Goal: Task Accomplishment & Management: Manage account settings

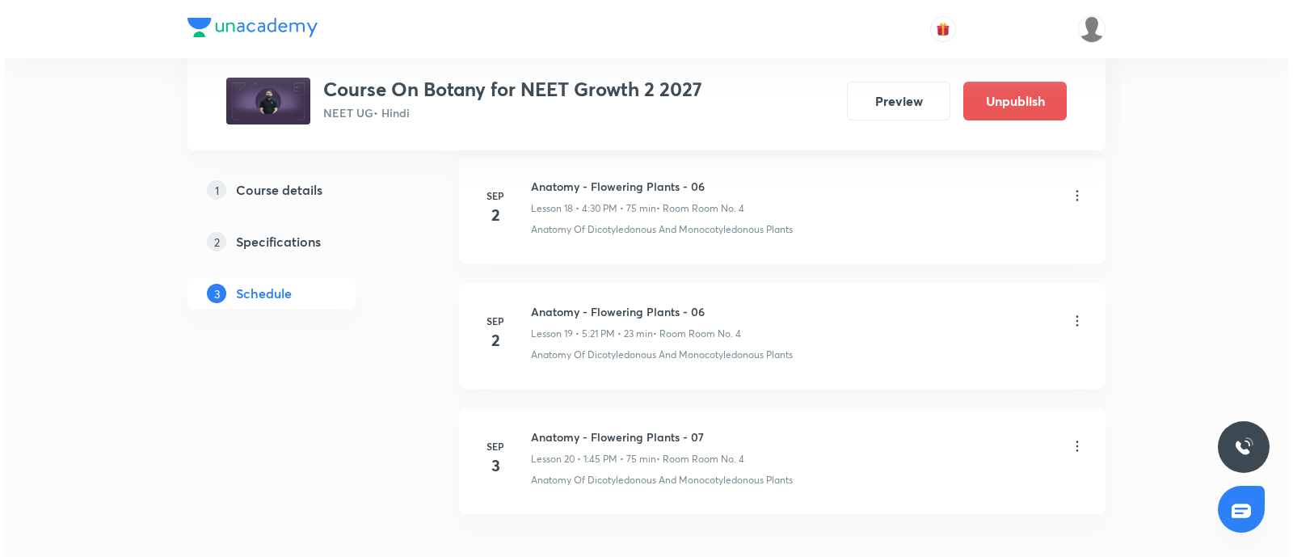
scroll to position [3235, 0]
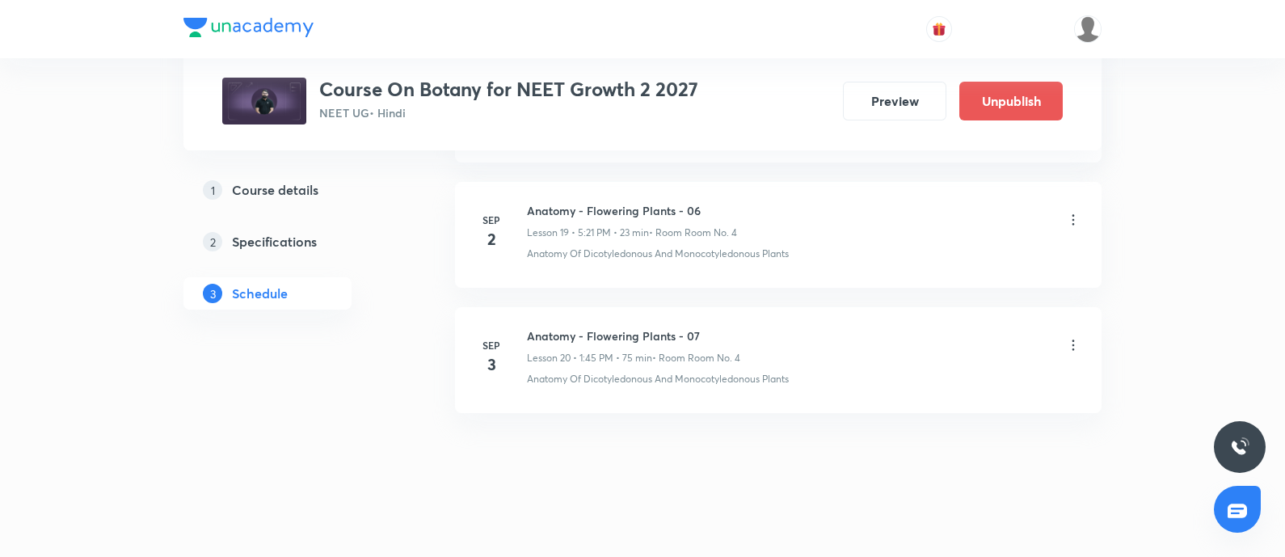
click at [1075, 337] on icon at bounding box center [1073, 345] width 16 height 16
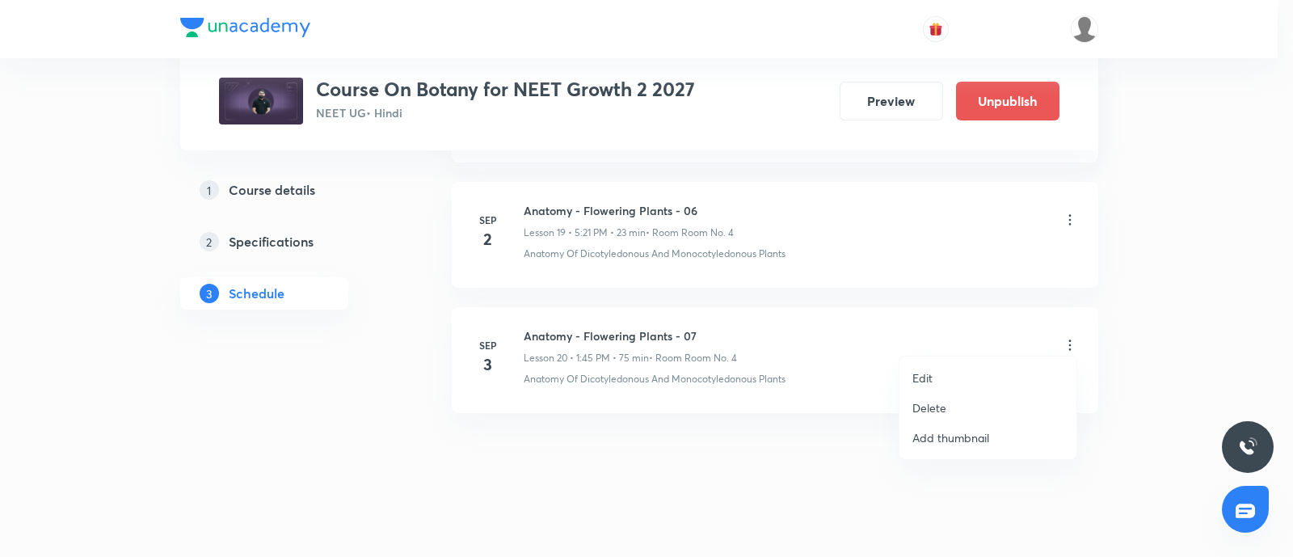
click at [941, 366] on li "Edit" at bounding box center [987, 378] width 177 height 30
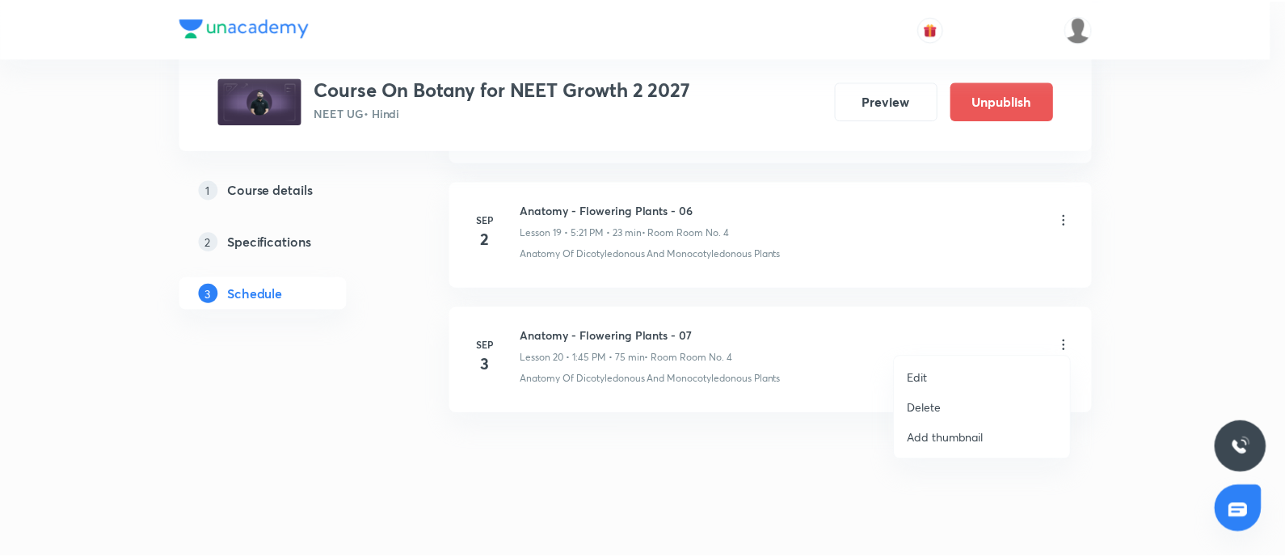
scroll to position [3130, 0]
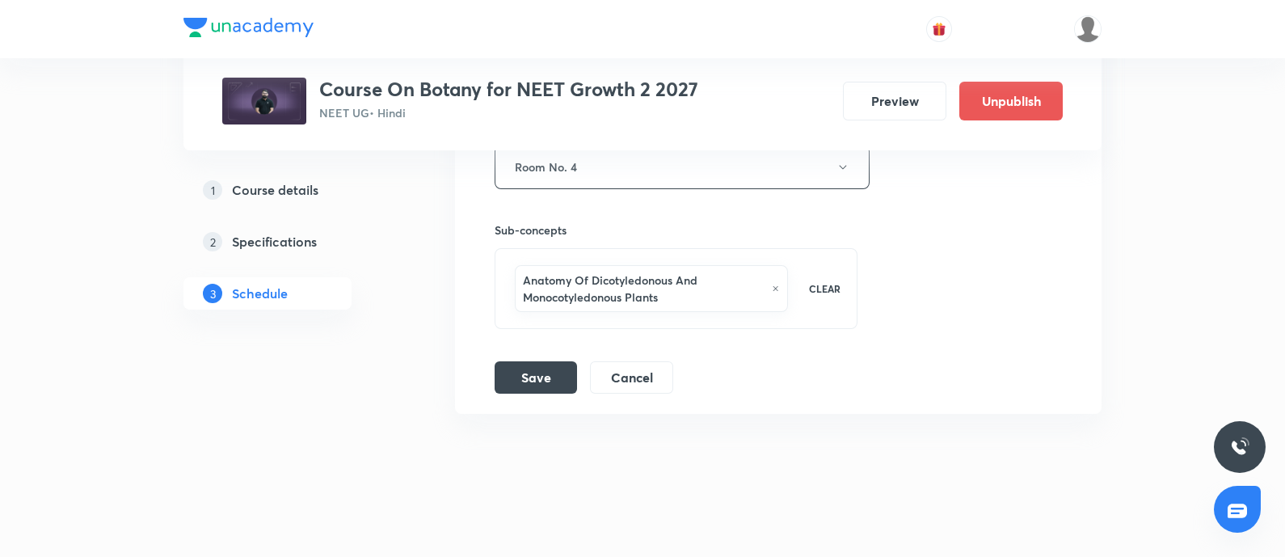
click at [777, 284] on icon at bounding box center [775, 289] width 7 height 10
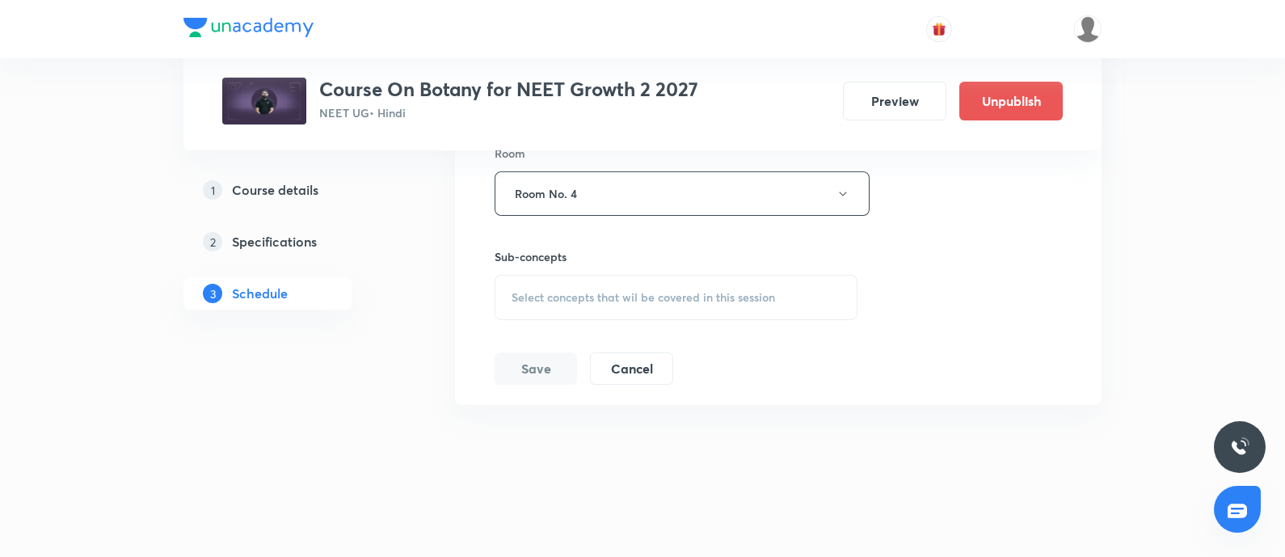
scroll to position [3096, 0]
click at [630, 302] on span "Select concepts that wil be covered in this session" at bounding box center [642, 305] width 263 height 13
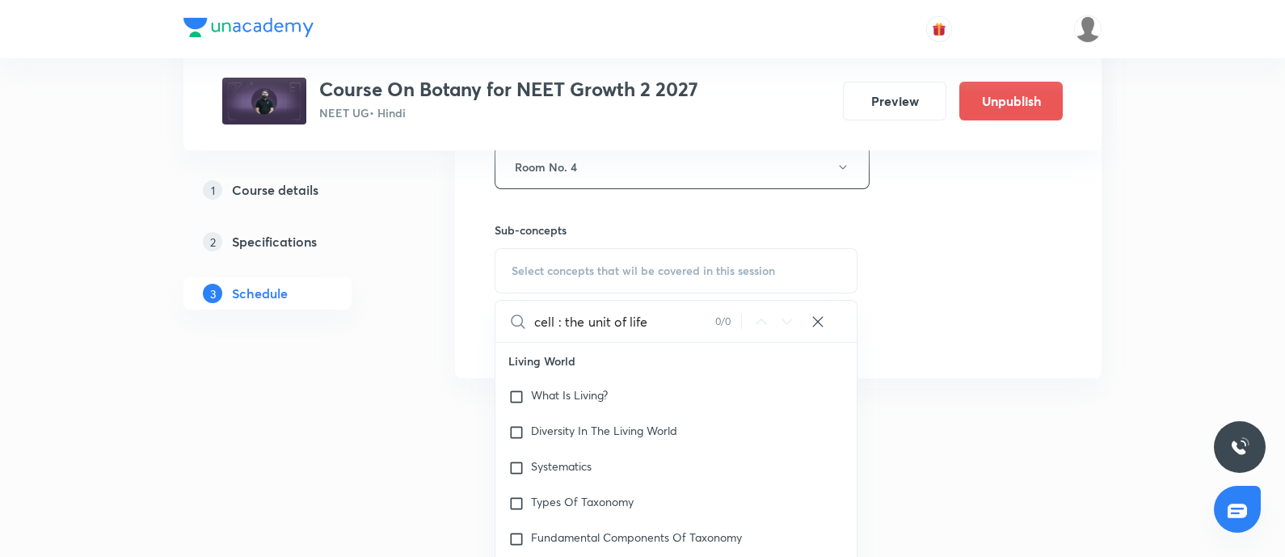
click at [562, 311] on input "cell : the unit of life" at bounding box center [624, 321] width 181 height 41
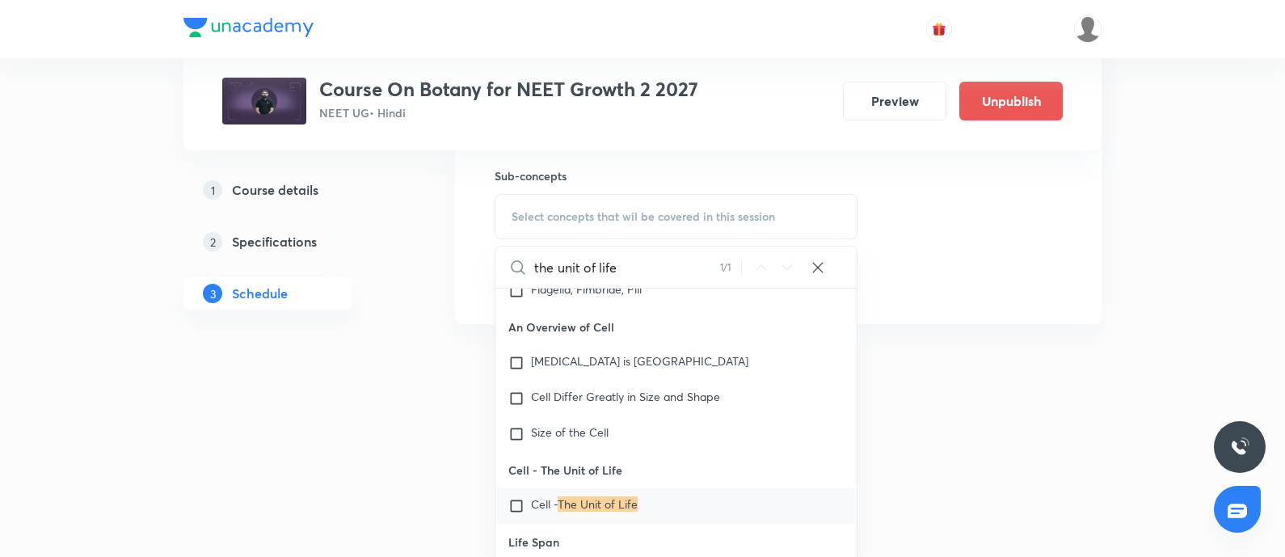
scroll to position [3185, 0]
type input "the unit of life"
click at [514, 497] on input "checkbox" at bounding box center [519, 505] width 23 height 16
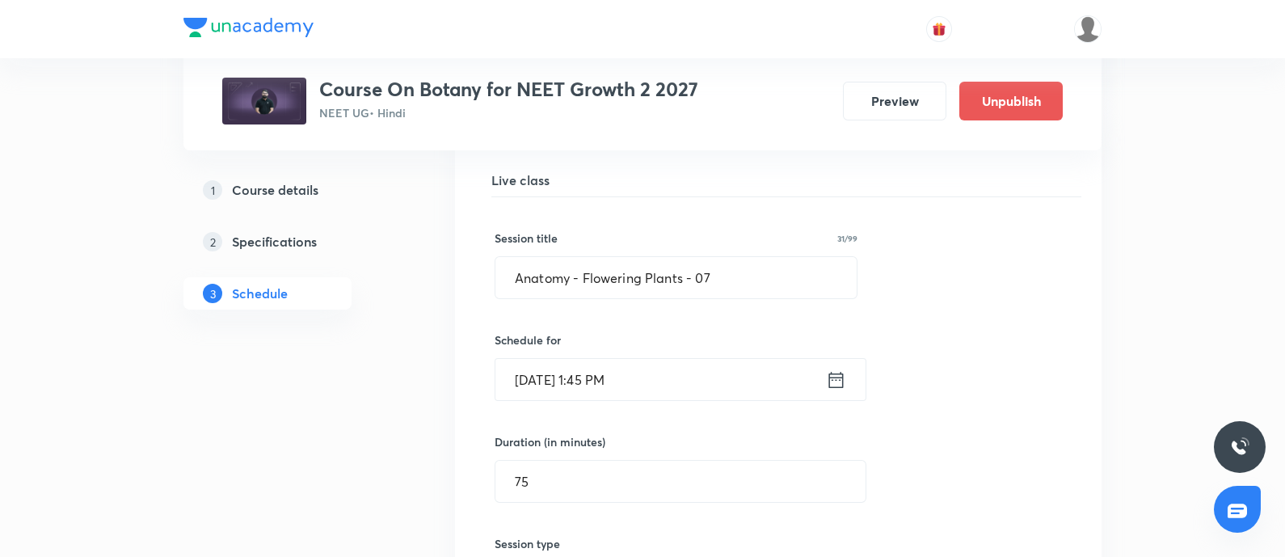
scroll to position [2603, 0]
click at [582, 280] on input "Anatomy - Flowering Plants - 07" at bounding box center [675, 280] width 361 height 41
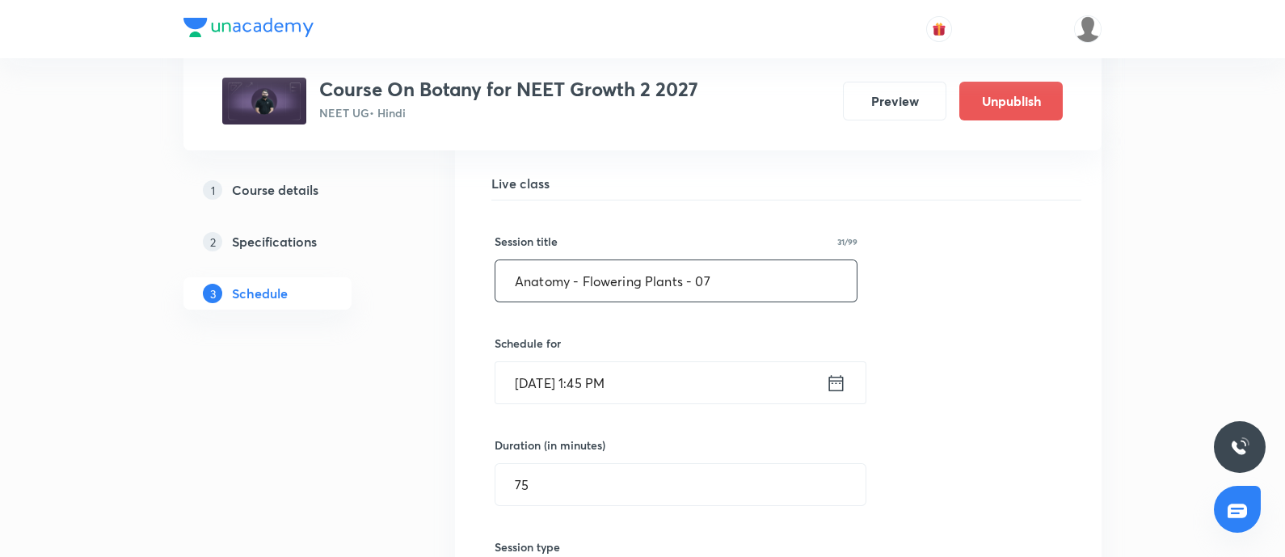
paste input "cell : the unit of life"
click at [541, 276] on input "cell : the unit of life" at bounding box center [675, 280] width 361 height 41
click at [647, 278] on input "cell - the unit of life" at bounding box center [675, 280] width 361 height 41
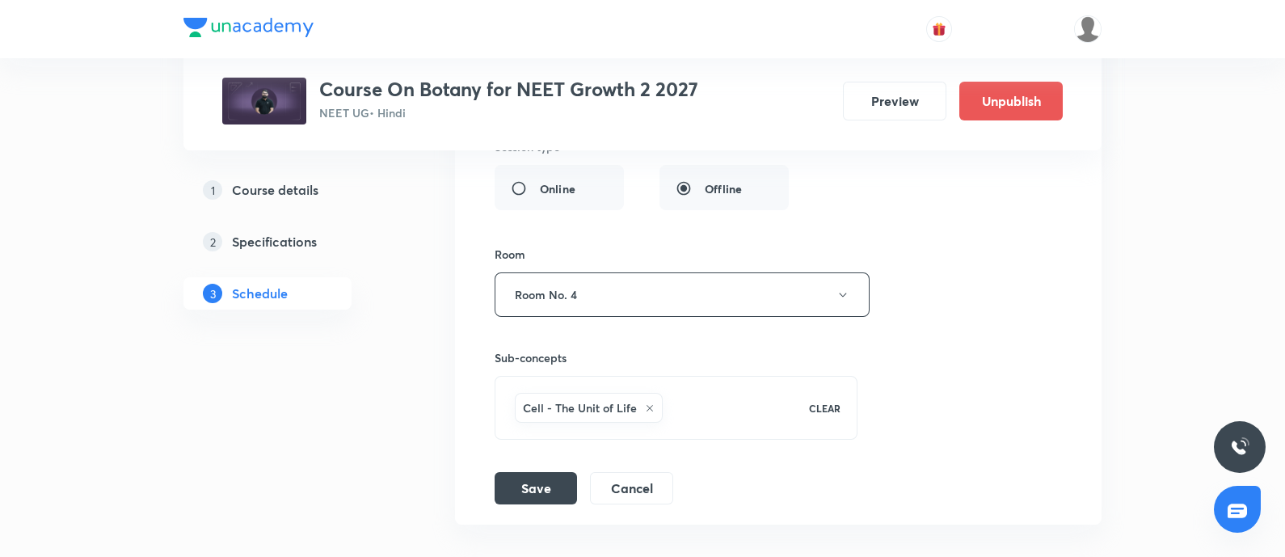
scroll to position [3004, 0]
type input "cell - the unit of life - 01"
click at [541, 486] on button "Save" at bounding box center [536, 485] width 82 height 32
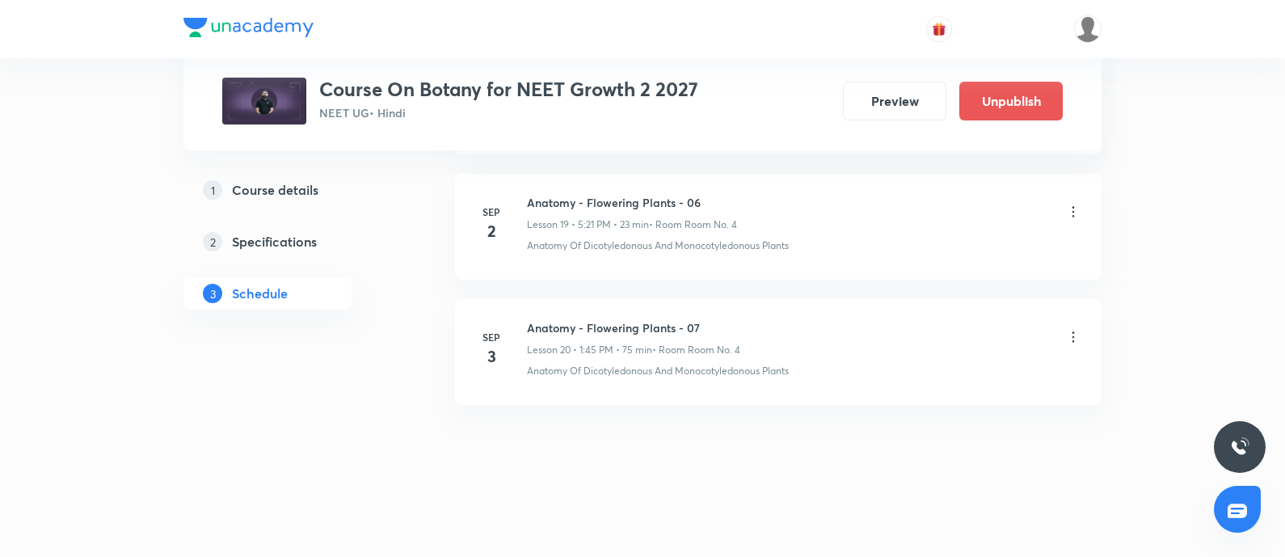
scroll to position [2494, 0]
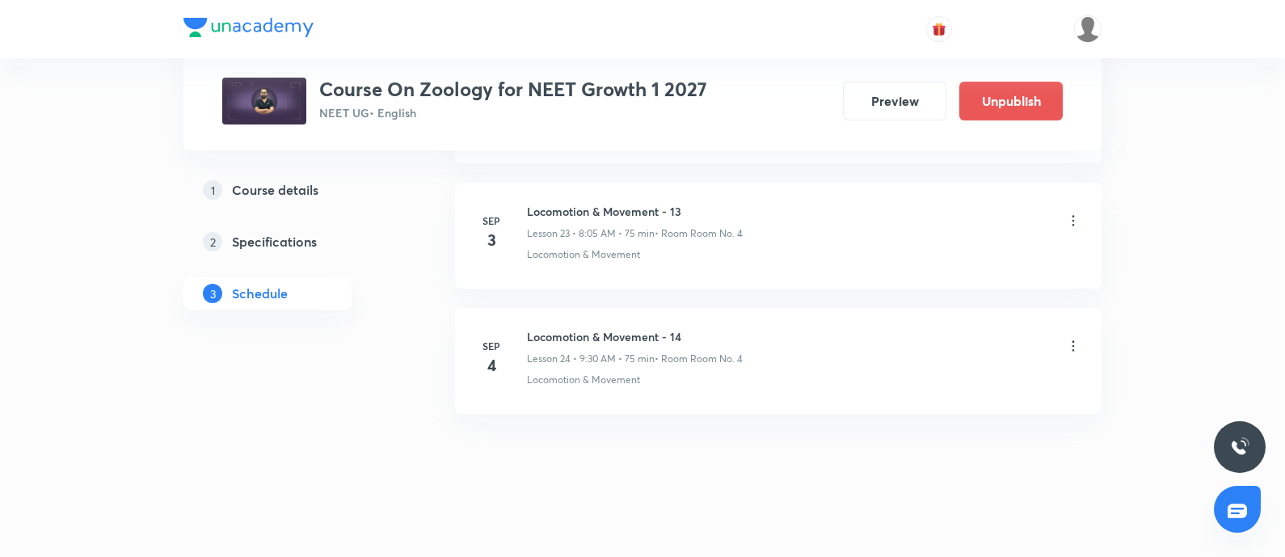
click at [1071, 213] on icon at bounding box center [1073, 221] width 16 height 16
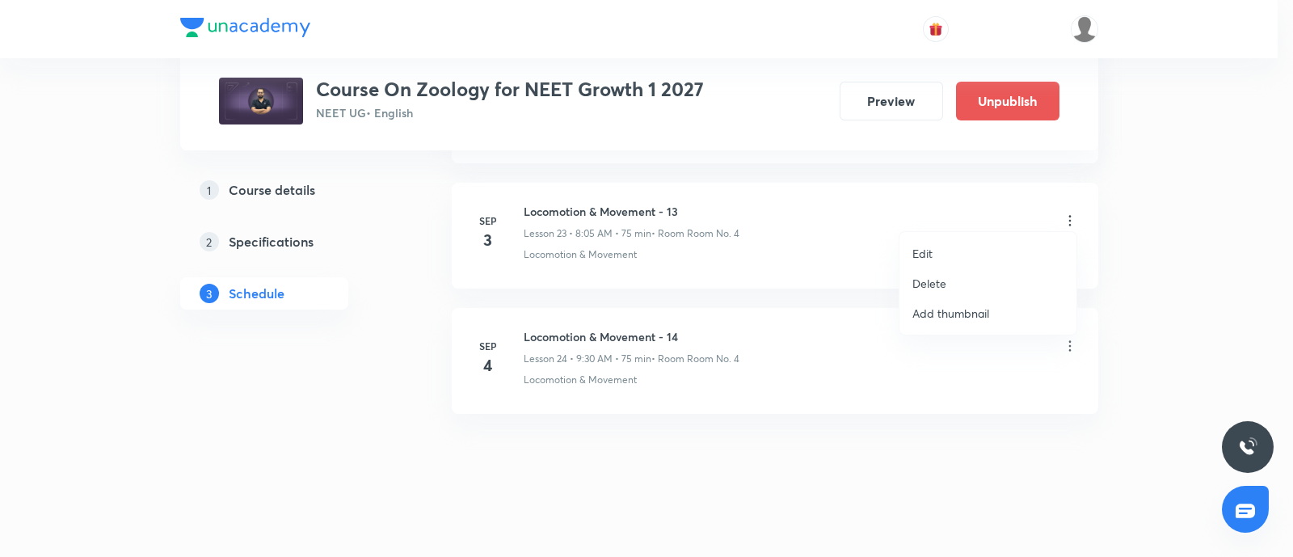
click at [937, 246] on li "Edit" at bounding box center [987, 253] width 177 height 30
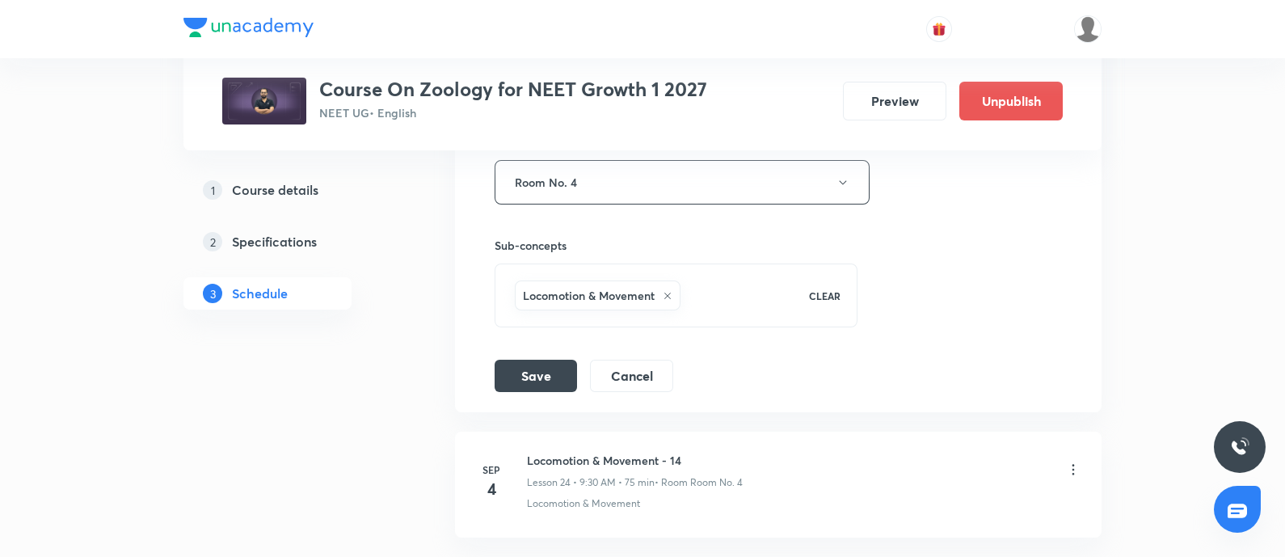
scroll to position [3493, 0]
click at [667, 288] on icon at bounding box center [668, 293] width 10 height 10
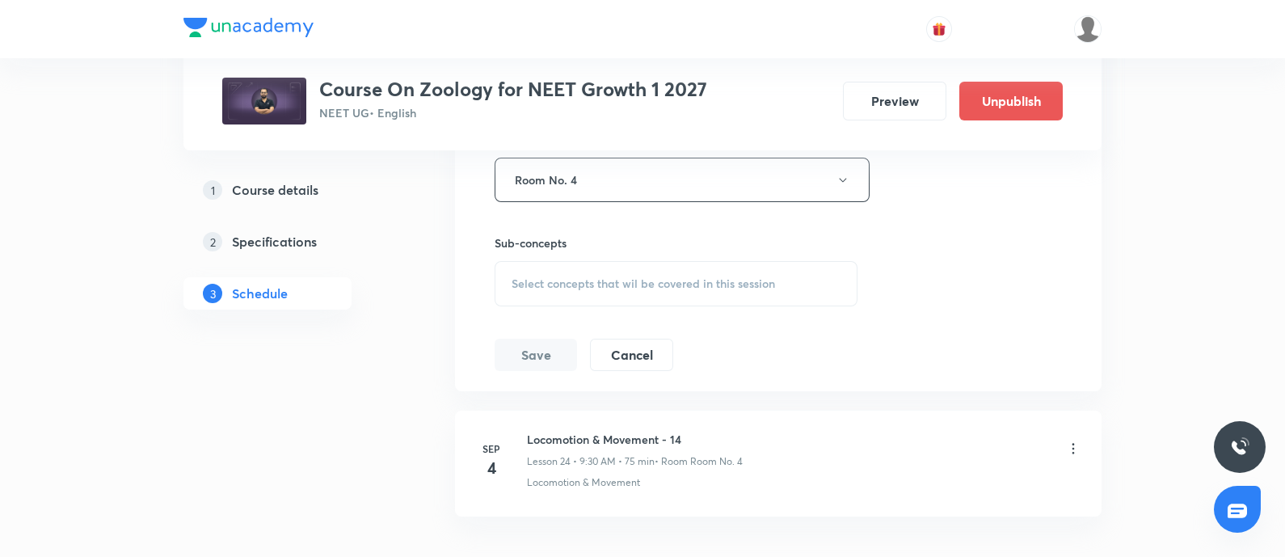
click at [667, 280] on span "Select concepts that wil be covered in this session" at bounding box center [642, 283] width 263 height 13
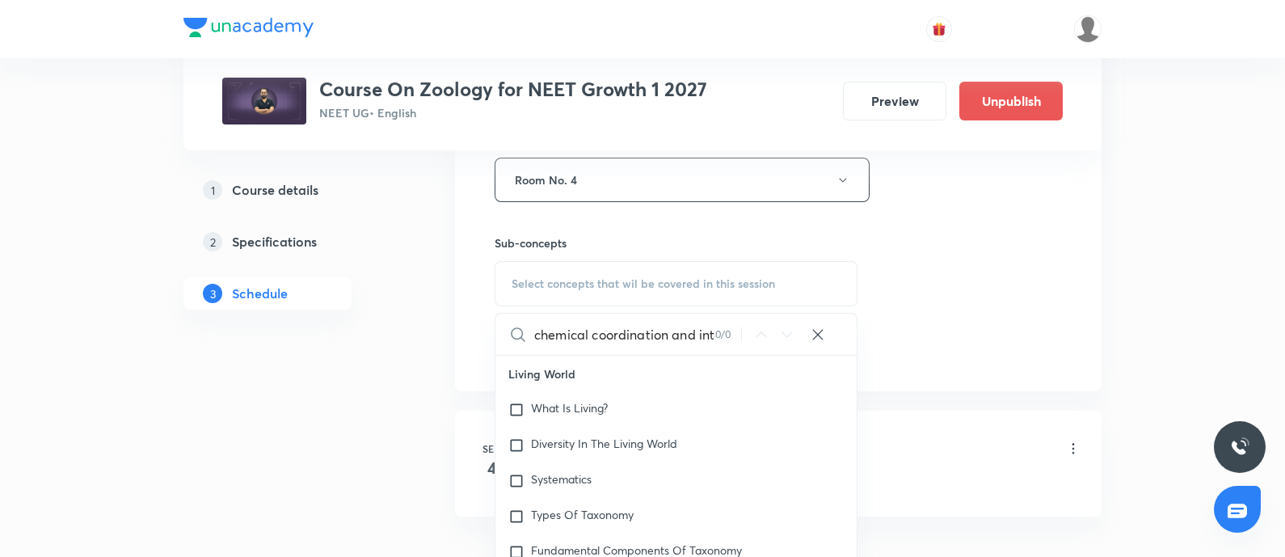
scroll to position [0, 51]
click at [539, 320] on input "chemical coordination and integration" at bounding box center [624, 334] width 181 height 41
click at [731, 326] on div "0 / 0" at bounding box center [728, 333] width 26 height 15
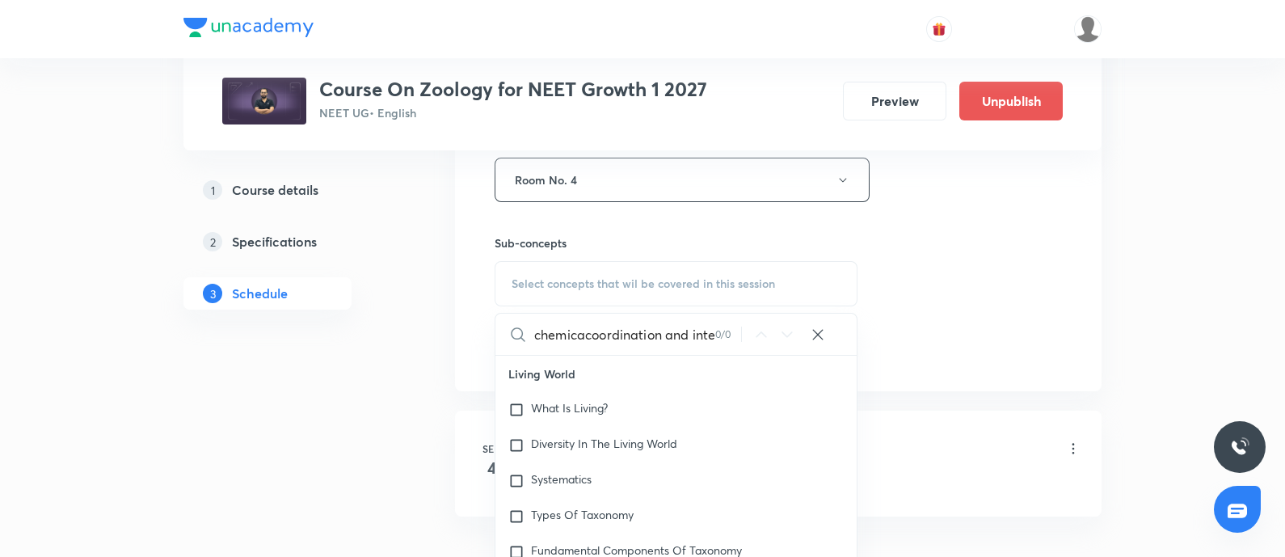
click at [731, 326] on div "0 / 0" at bounding box center [728, 333] width 26 height 15
click at [724, 326] on div "0 / 0" at bounding box center [728, 333] width 26 height 15
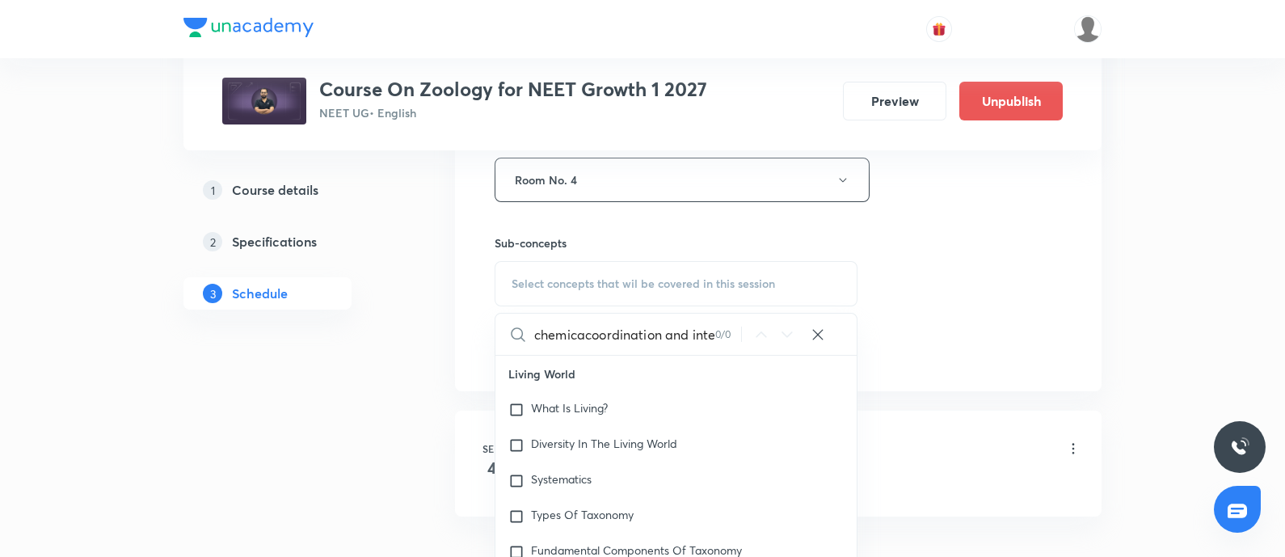
click at [639, 325] on input "chemicacoordination and integration" at bounding box center [624, 334] width 181 height 41
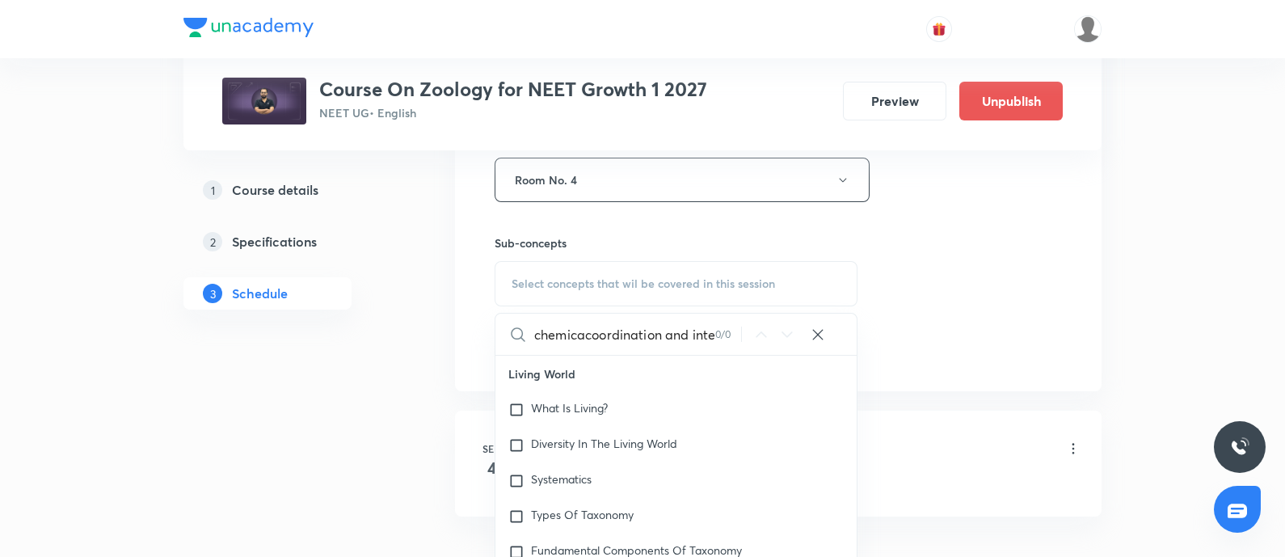
click at [639, 325] on input "chemicacoordination and integration" at bounding box center [624, 334] width 181 height 41
paste input "l"
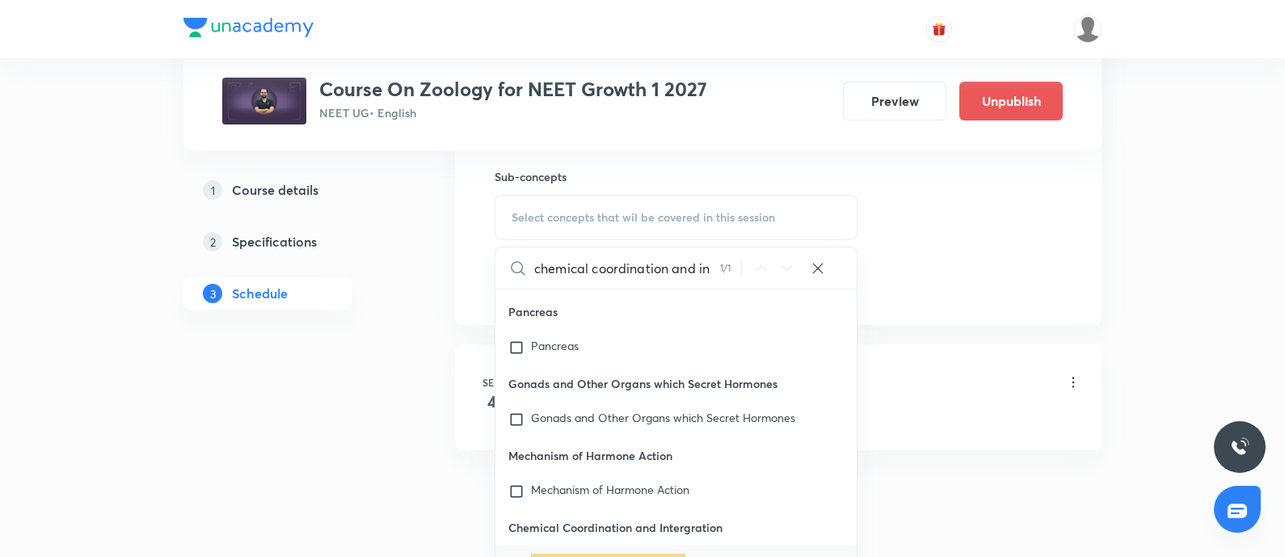
scroll to position [58637, 0]
type input "chemical coordination and in"
drag, startPoint x: 510, startPoint y: 421, endPoint x: 507, endPoint y: 472, distance: 51.0
click at [505, 474] on div "Living World What Is Living? Diversity In The Living World Systematics Types Of…" at bounding box center [675, 430] width 361 height 283
click at [515, 556] on input "checkbox" at bounding box center [519, 564] width 23 height 16
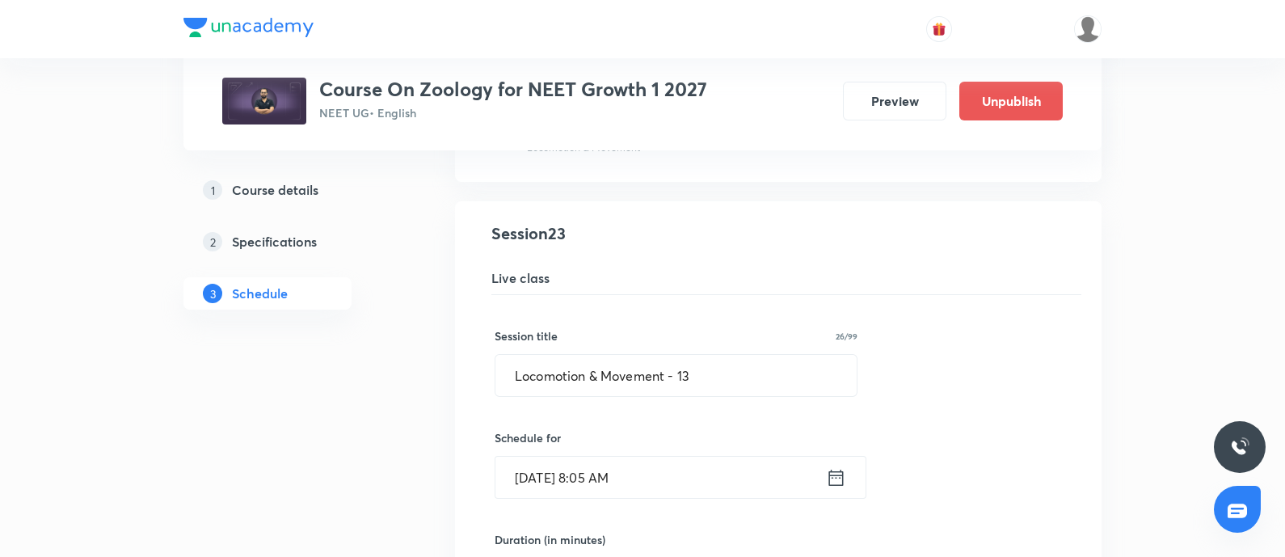
scroll to position [2898, 0]
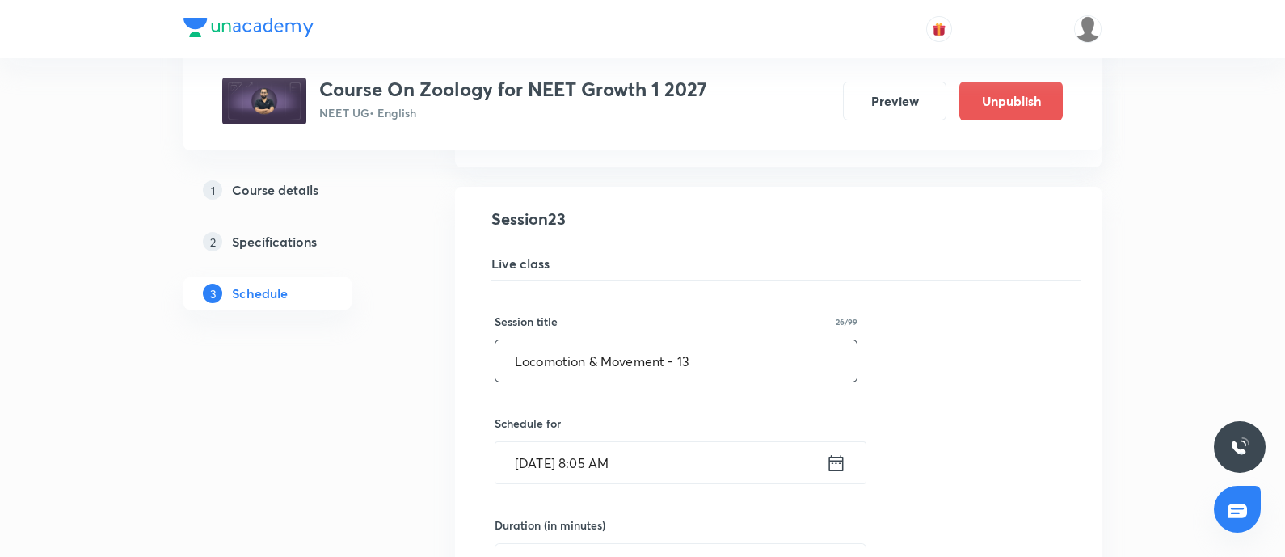
click at [715, 361] on input "Locomotion & Movement - 13" at bounding box center [675, 360] width 361 height 41
paste input "chemical coordination and integration"
click at [519, 356] on input "chemical coordination and integration - 01" at bounding box center [675, 360] width 361 height 41
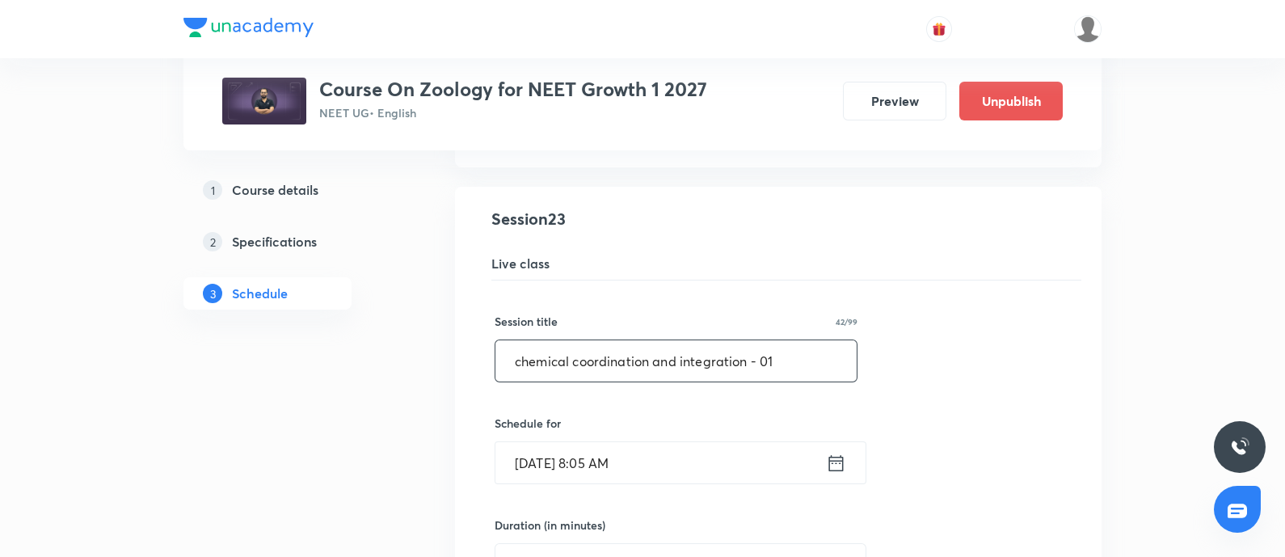
click at [519, 356] on input "chemical coordination and integration - 01" at bounding box center [675, 360] width 361 height 41
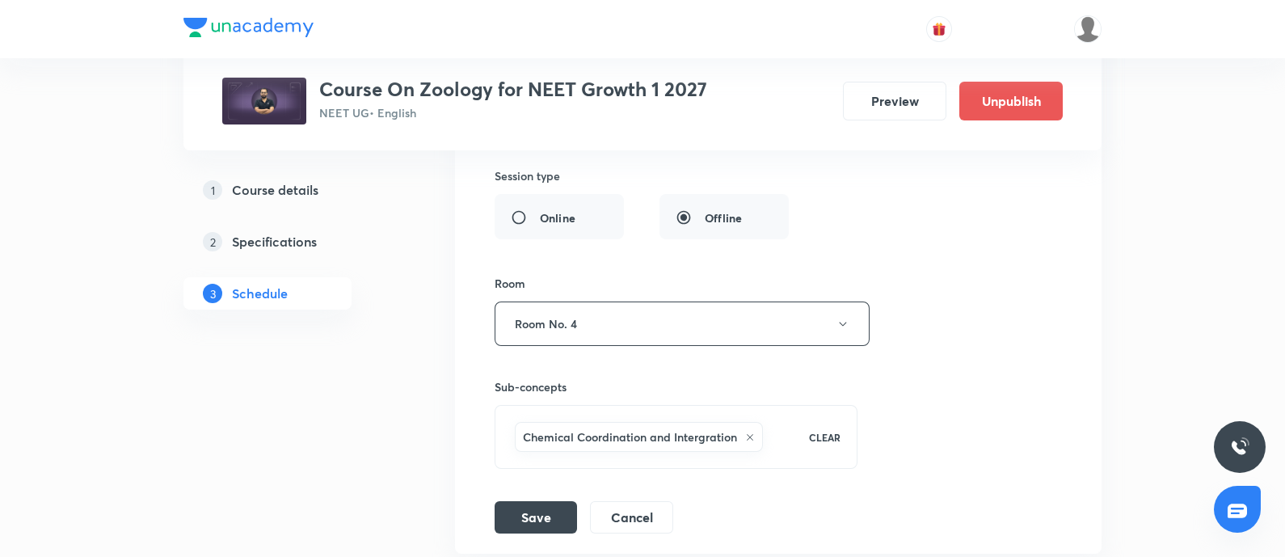
scroll to position [3400, 0]
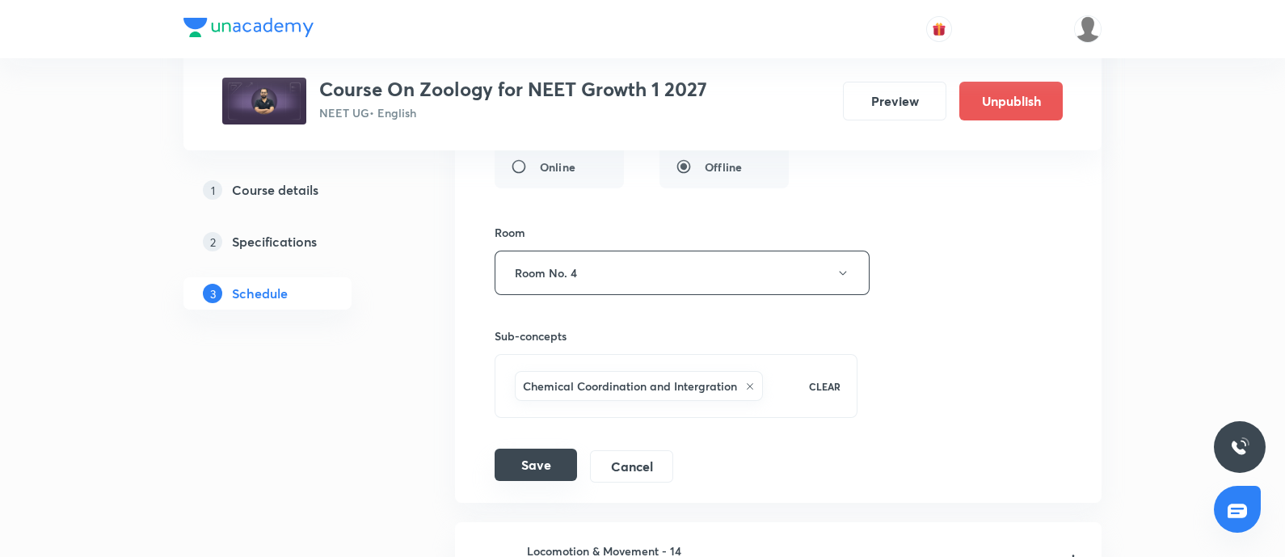
type input "chemical coordination and integration - 01"
click at [517, 449] on button "Save" at bounding box center [536, 464] width 82 height 32
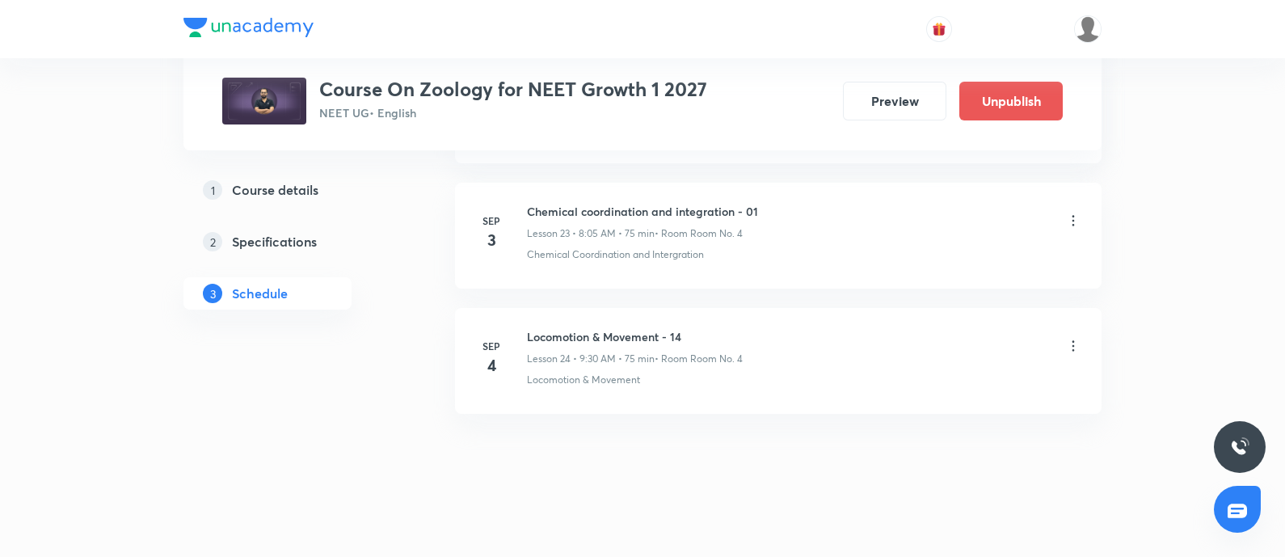
click at [1067, 338] on icon at bounding box center [1073, 346] width 16 height 16
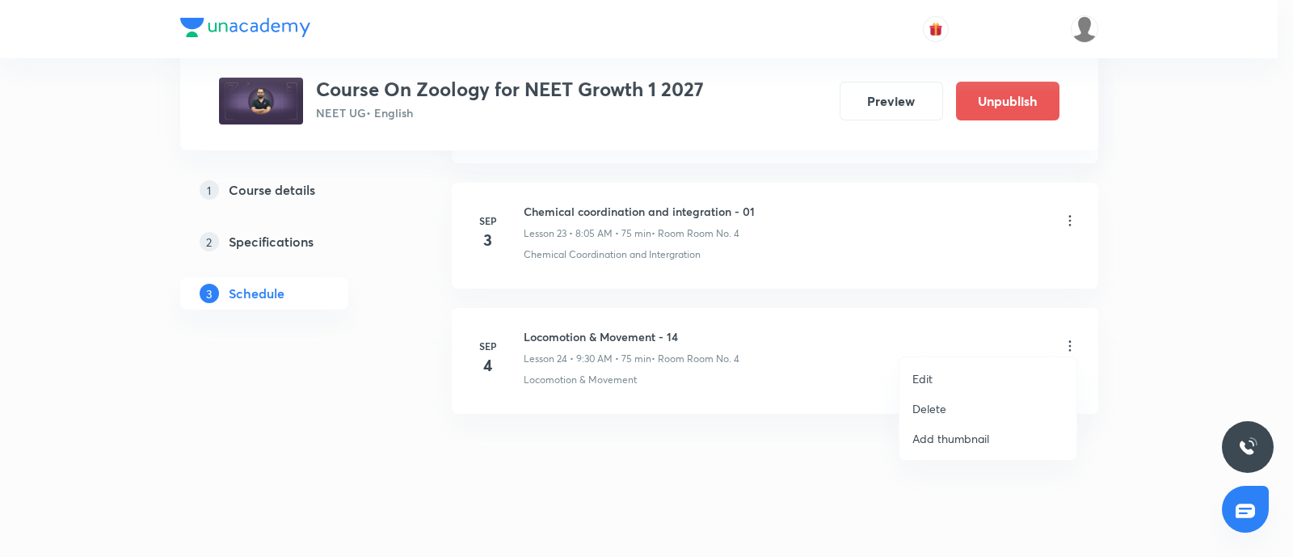
click at [962, 369] on li "Edit" at bounding box center [987, 379] width 177 height 30
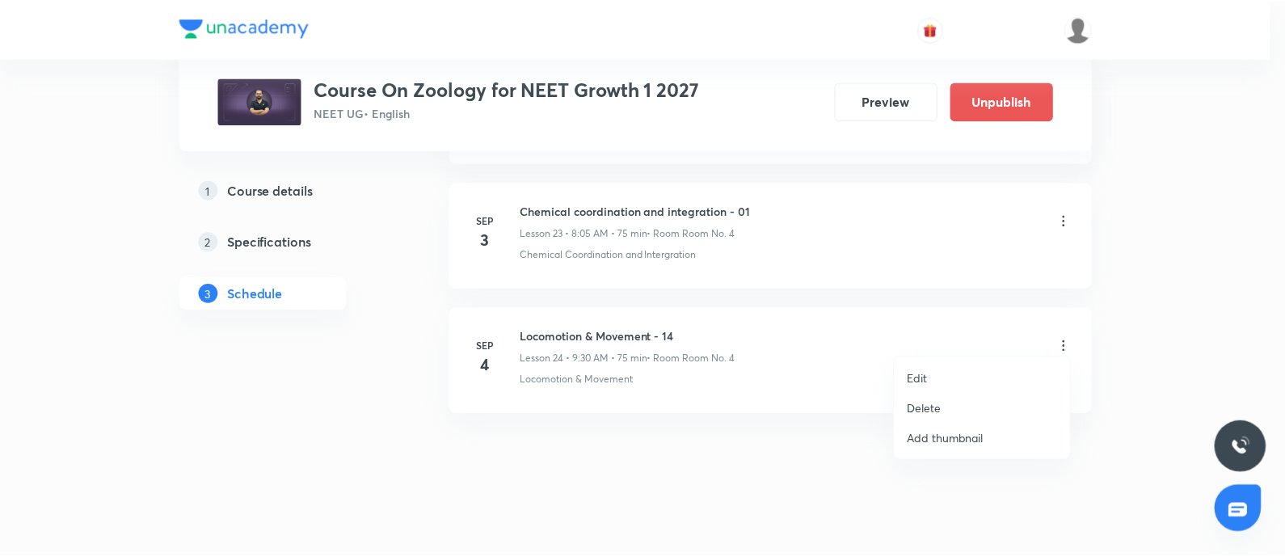
scroll to position [3614, 0]
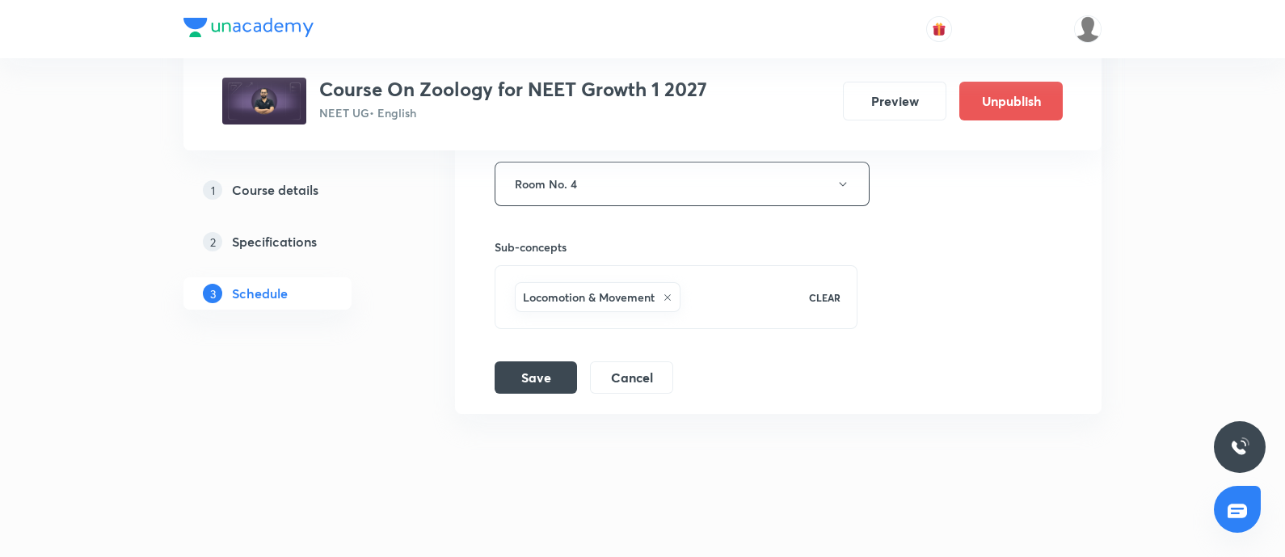
click at [669, 294] on icon at bounding box center [667, 297] width 6 height 6
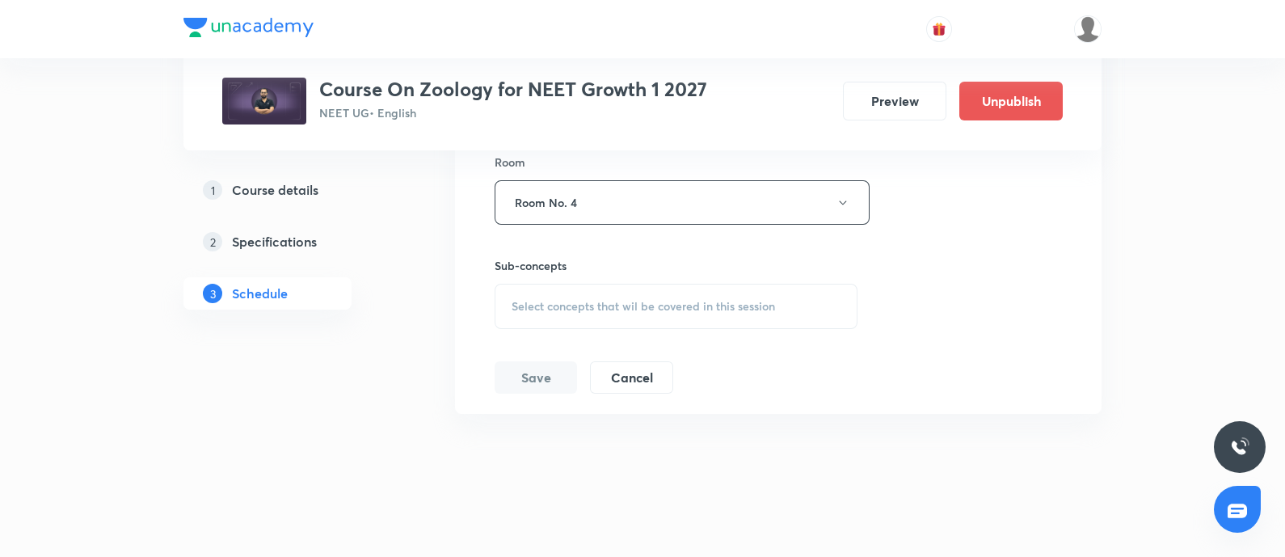
click at [669, 288] on div "Select concepts that wil be covered in this session" at bounding box center [676, 306] width 363 height 45
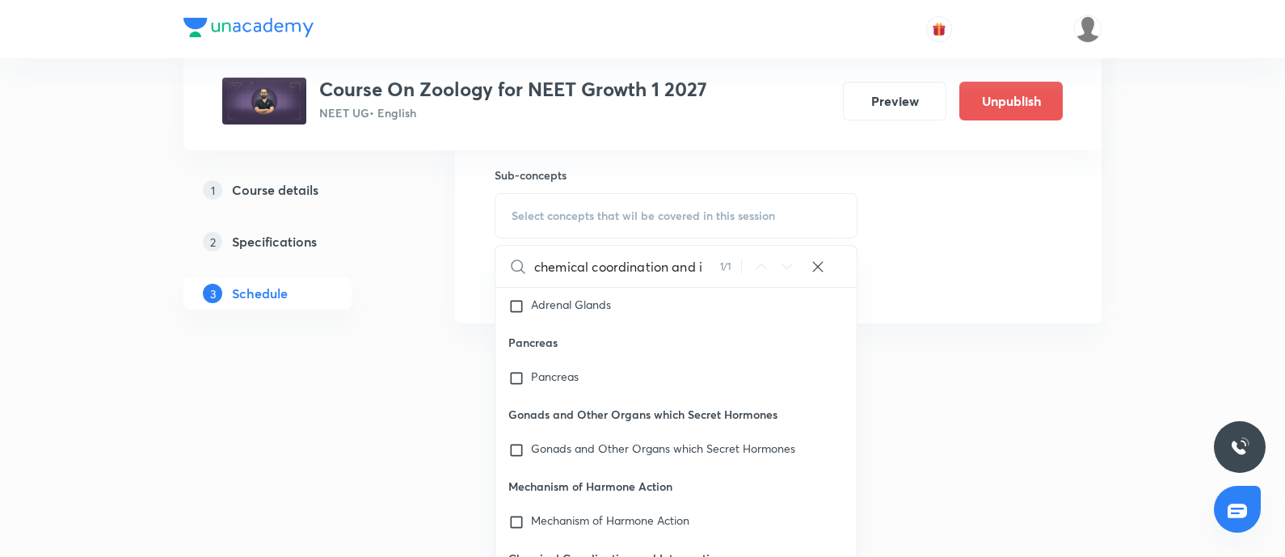
scroll to position [3693, 0]
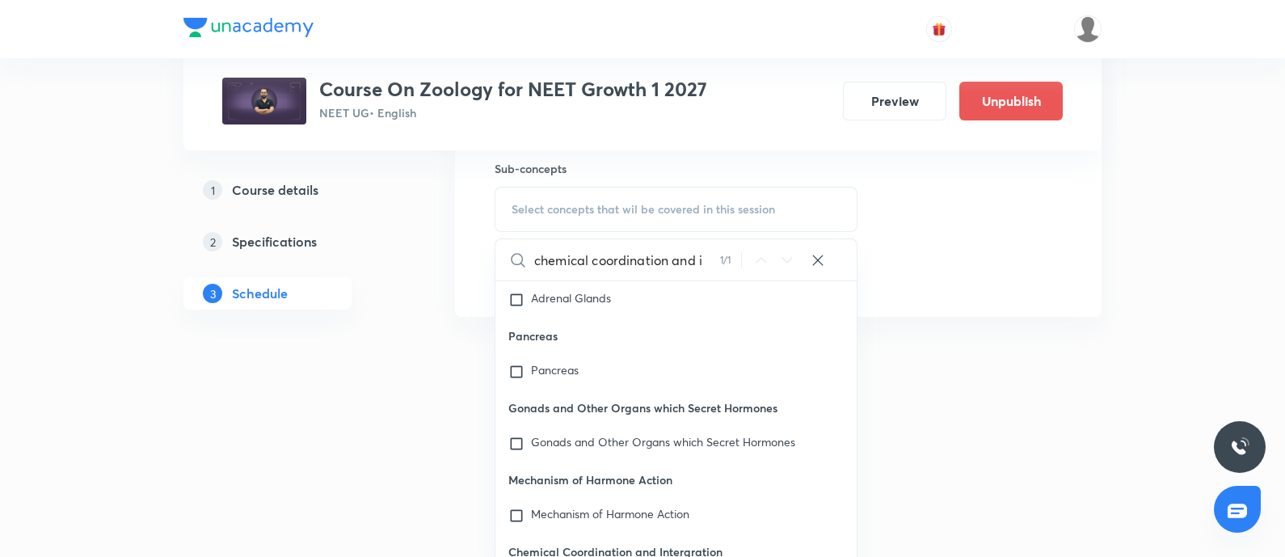
type input "chemical coordination and i"
drag, startPoint x: 509, startPoint y: 446, endPoint x: 723, endPoint y: 448, distance: 214.1
click at [723, 533] on p "Chemical Coordination and Intergration" at bounding box center [675, 551] width 361 height 36
copy p "Chemical Coordination and Intergration"
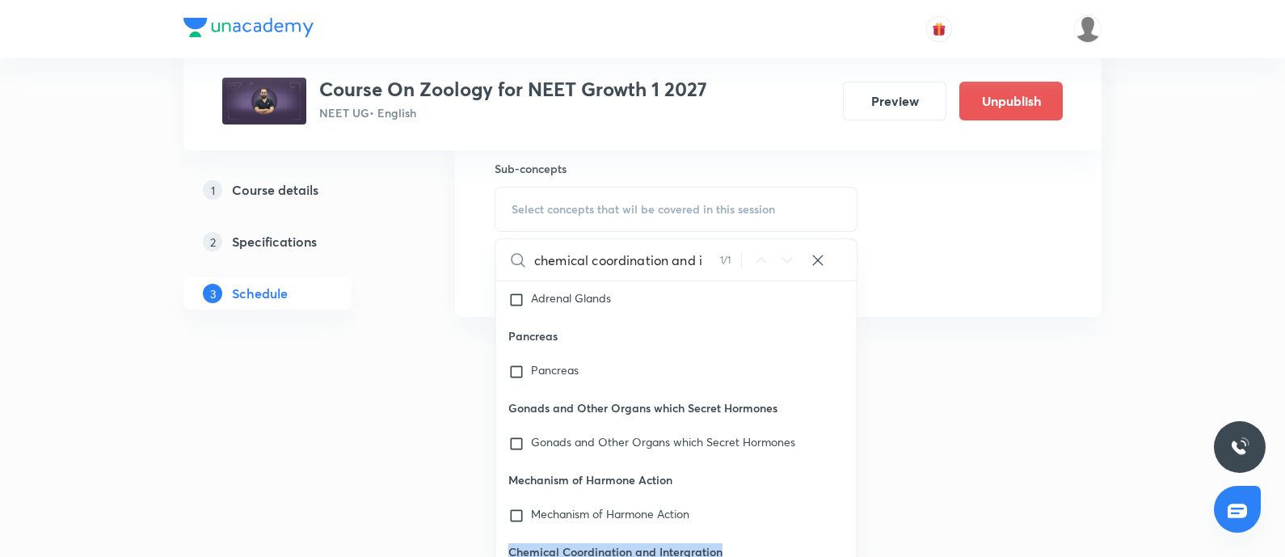
scroll to position [3614, 0]
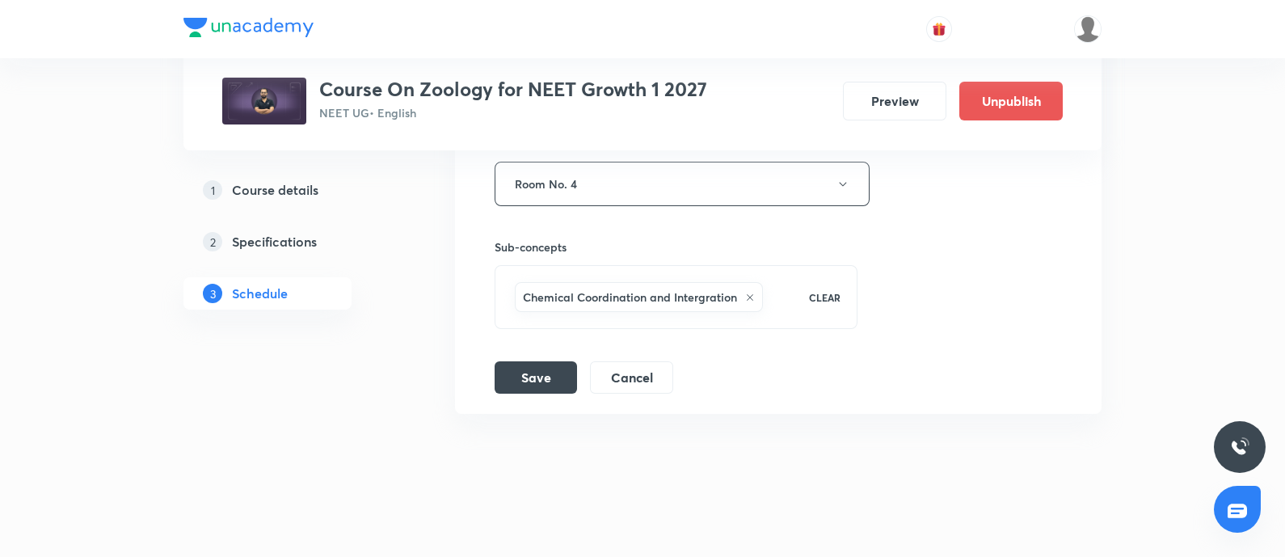
click at [740, 296] on div "Chemical Coordination and Intergration" at bounding box center [639, 297] width 248 height 30
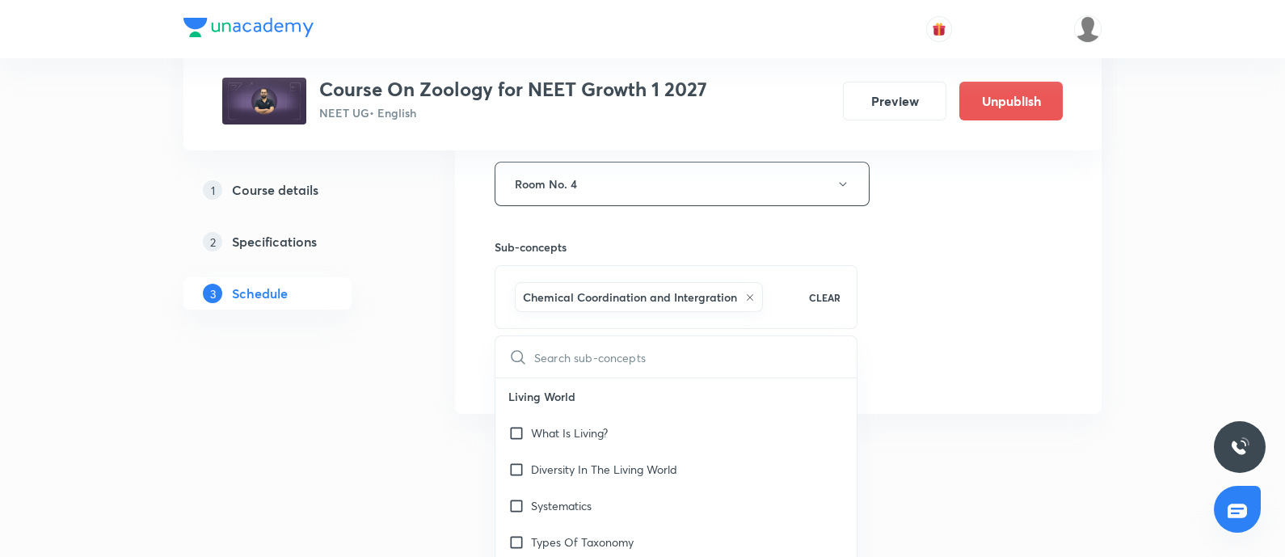
scroll to position [3693, 0]
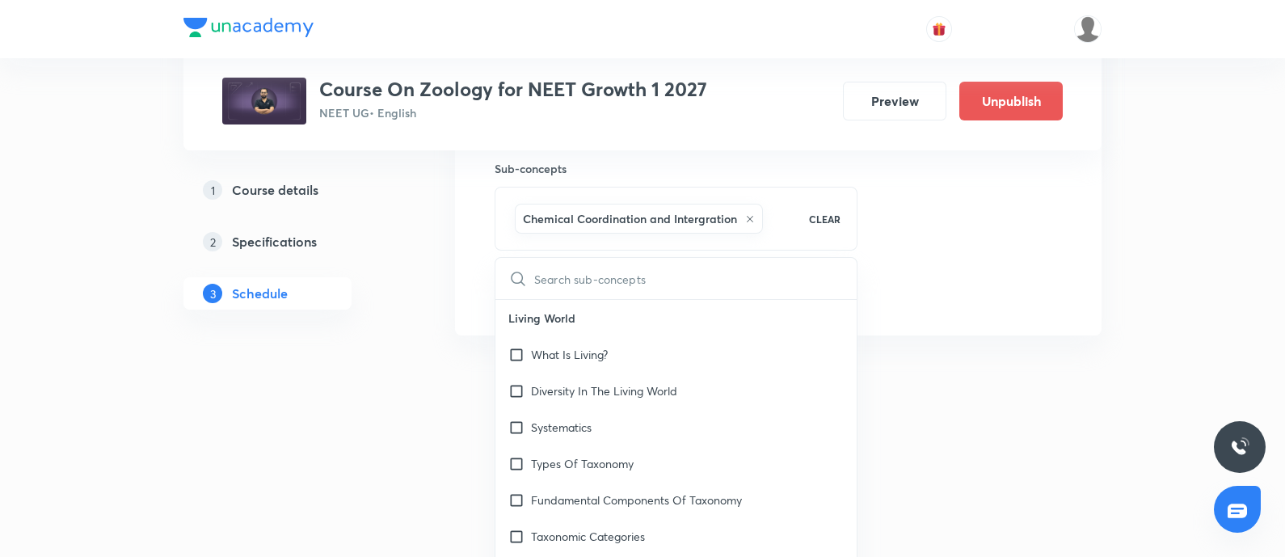
type input "Chemical Coordination and Intergration"
checkbox input "true"
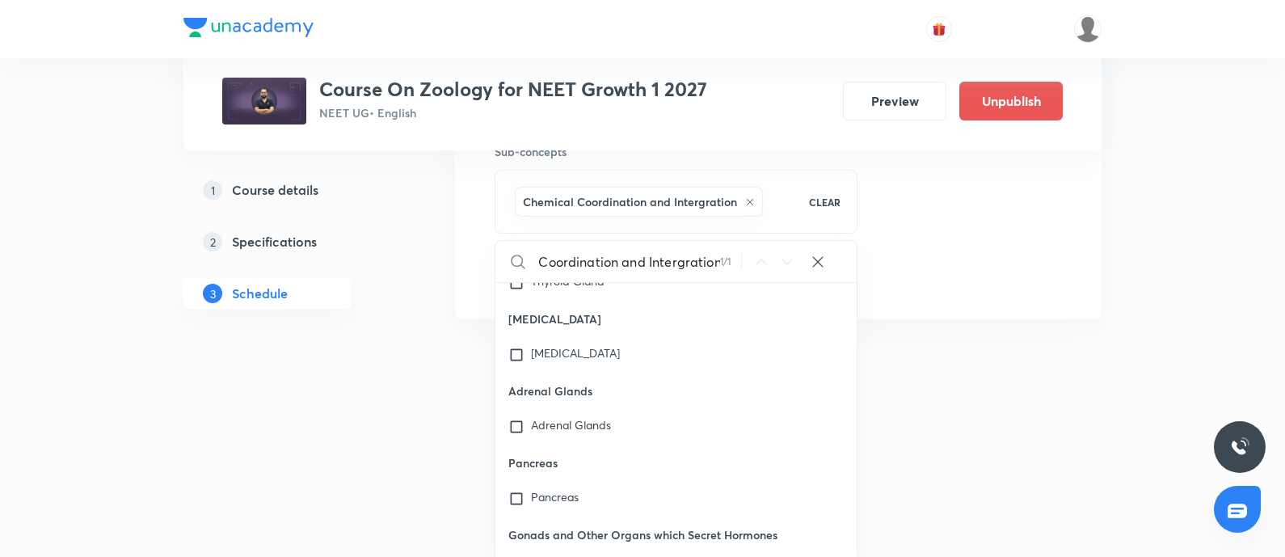
scroll to position [58605, 0]
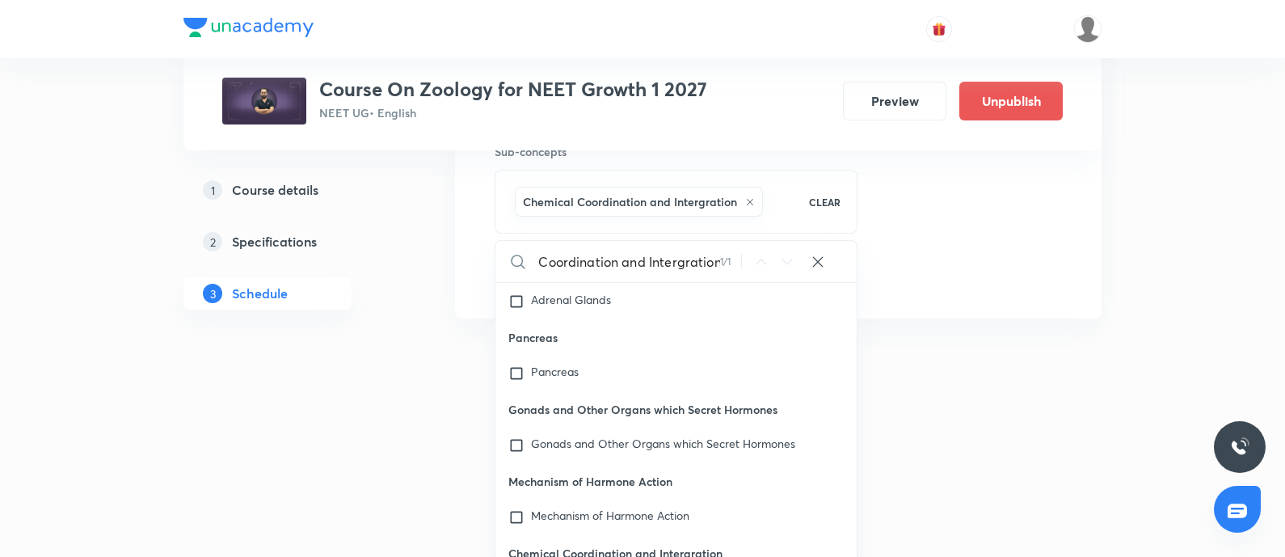
type input "Chemical Coordination and Intergration"
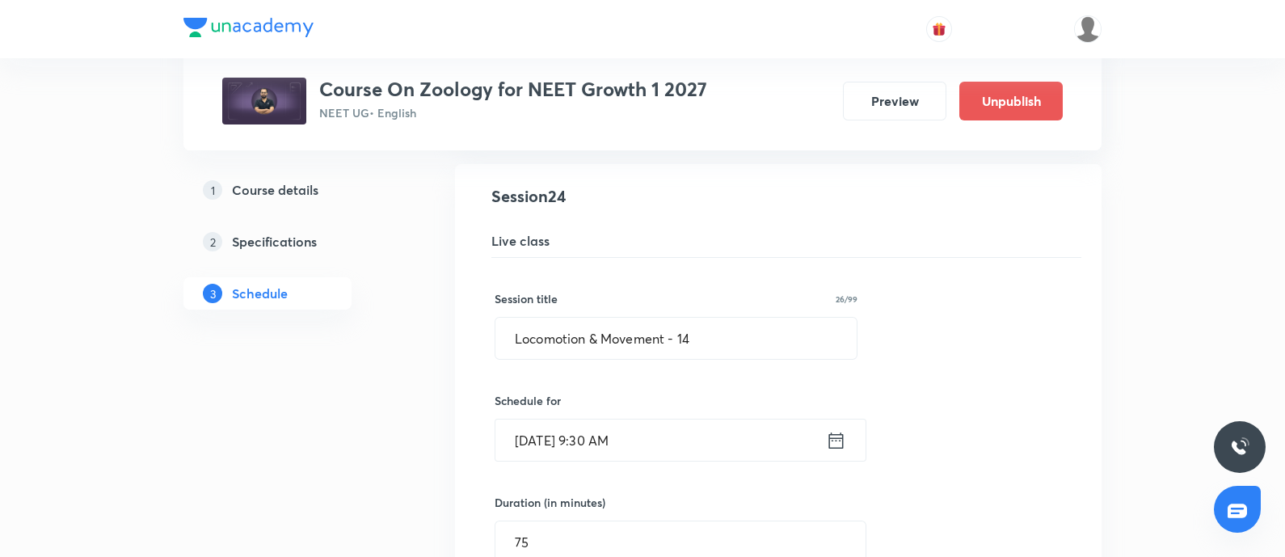
scroll to position [3041, 0]
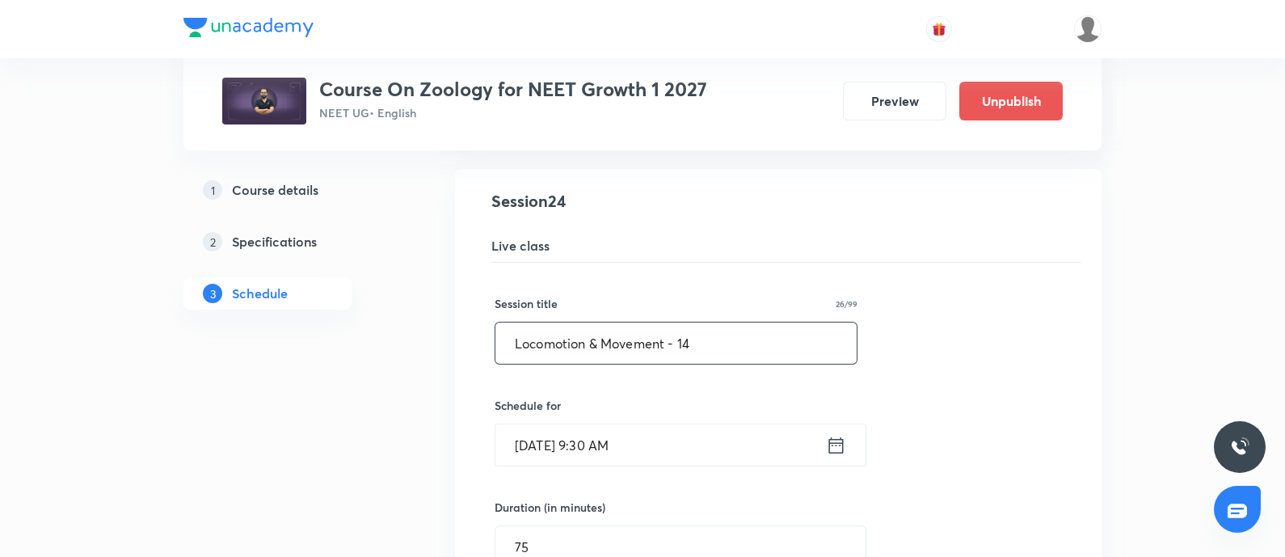
click at [731, 335] on input "Locomotion & Movement - 14" at bounding box center [675, 342] width 361 height 41
paste input "Chemical Coordination and Intergration"
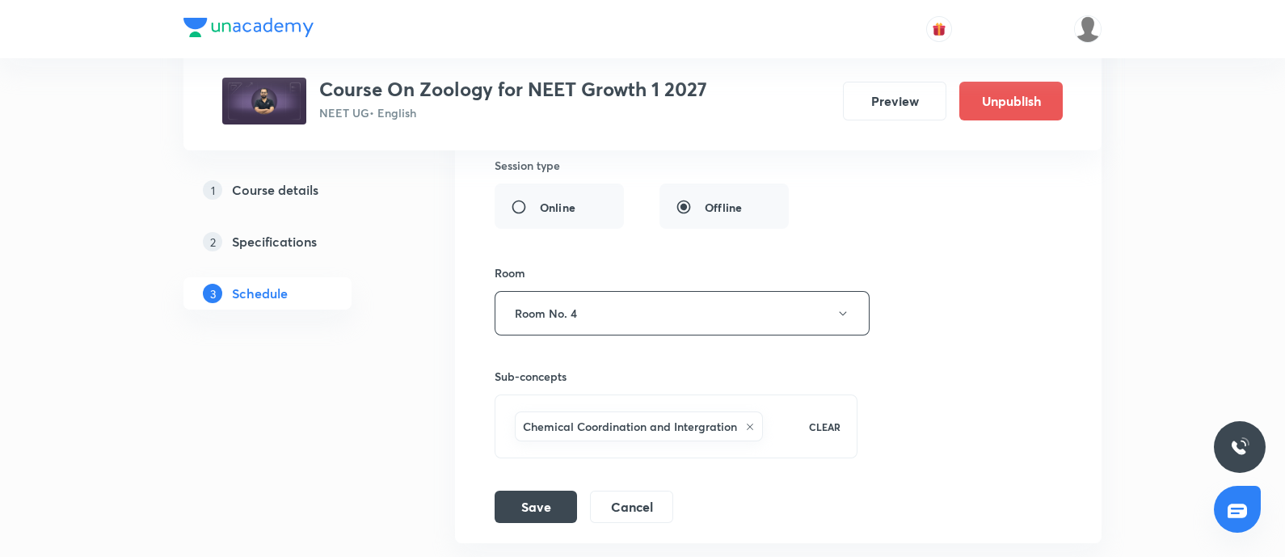
scroll to position [3491, 0]
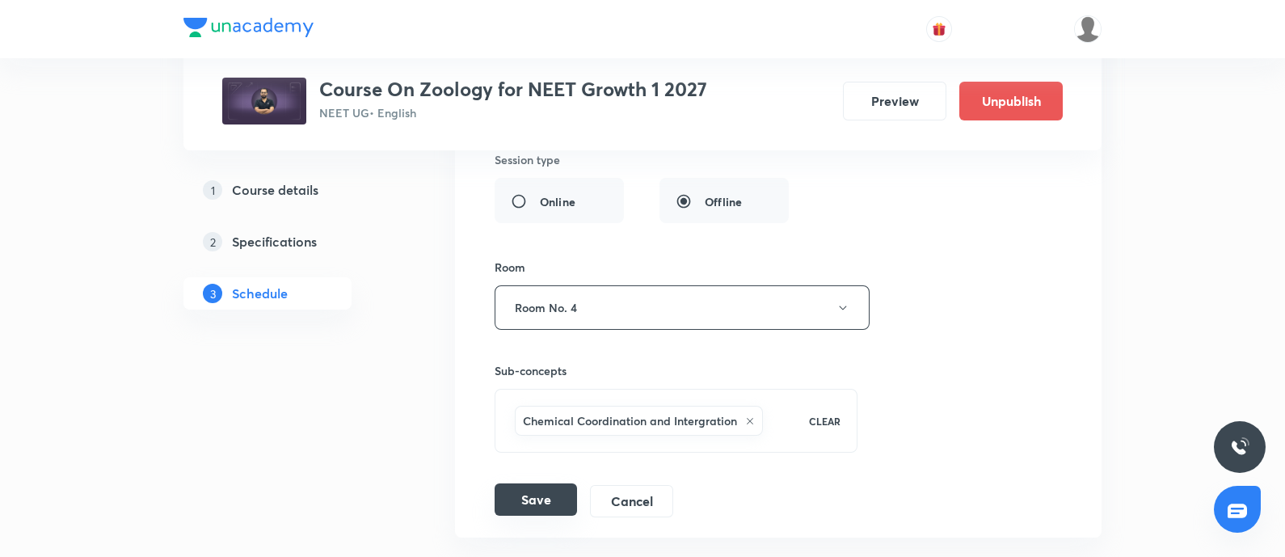
type input "Chemical Coordination and Intergration - 02"
click at [520, 494] on button "Save" at bounding box center [536, 499] width 82 height 32
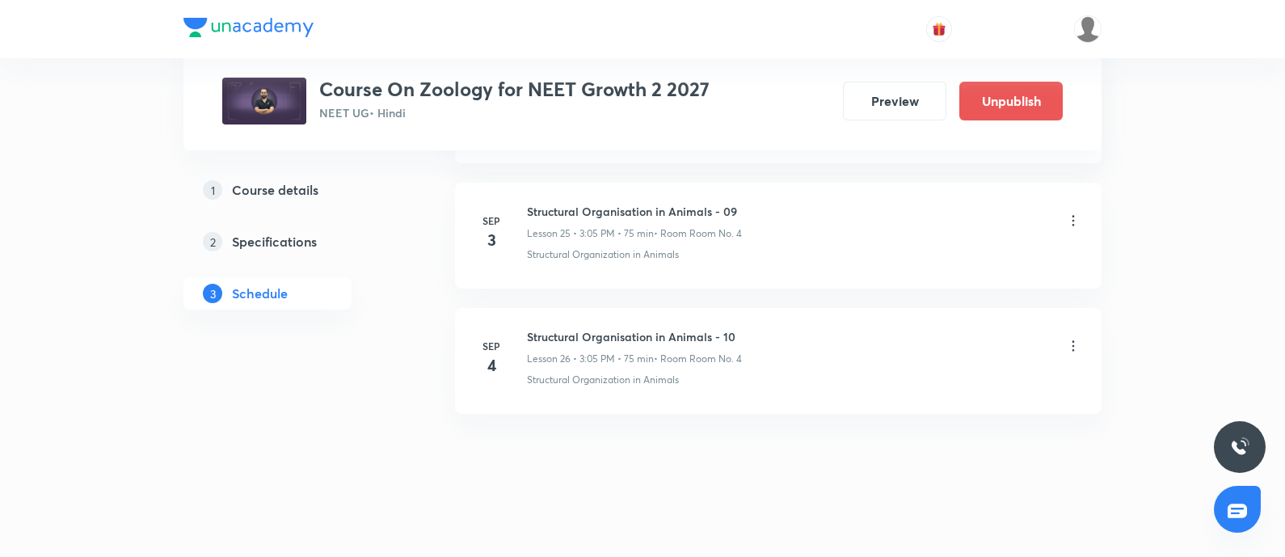
click at [1067, 213] on icon at bounding box center [1073, 221] width 16 height 16
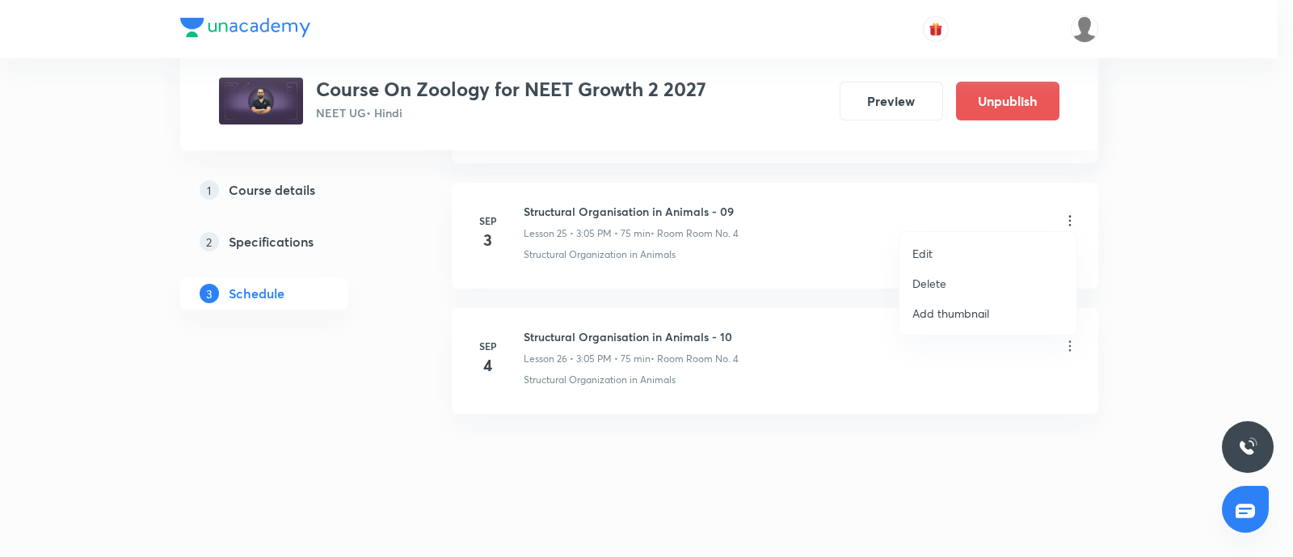
click at [949, 253] on li "Edit" at bounding box center [987, 253] width 177 height 30
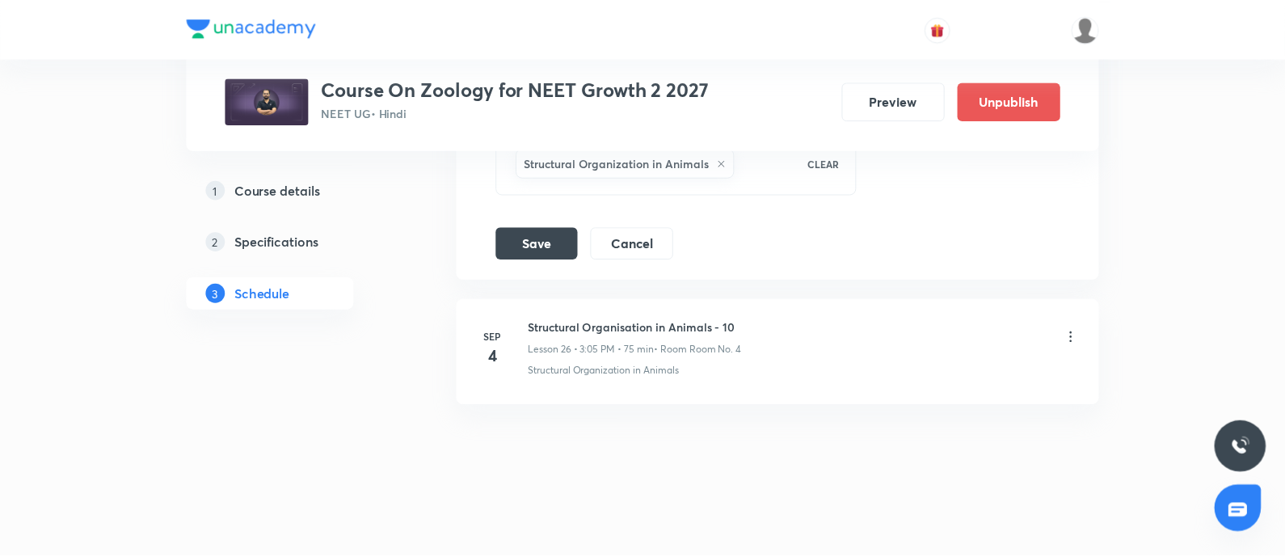
scroll to position [3865, 0]
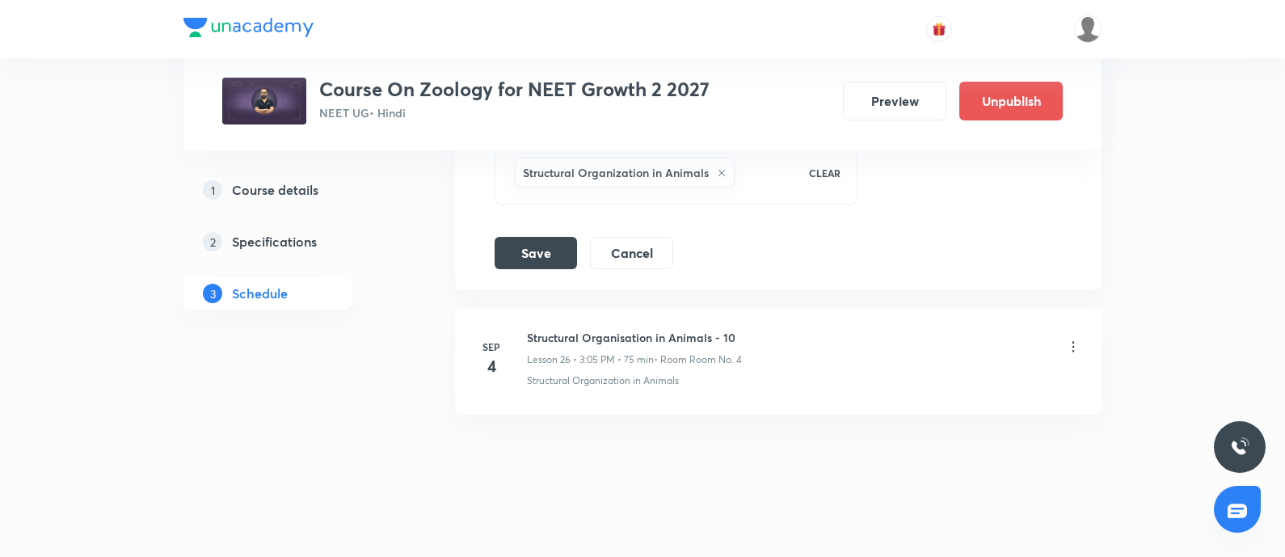
click at [719, 170] on icon at bounding box center [721, 173] width 6 height 6
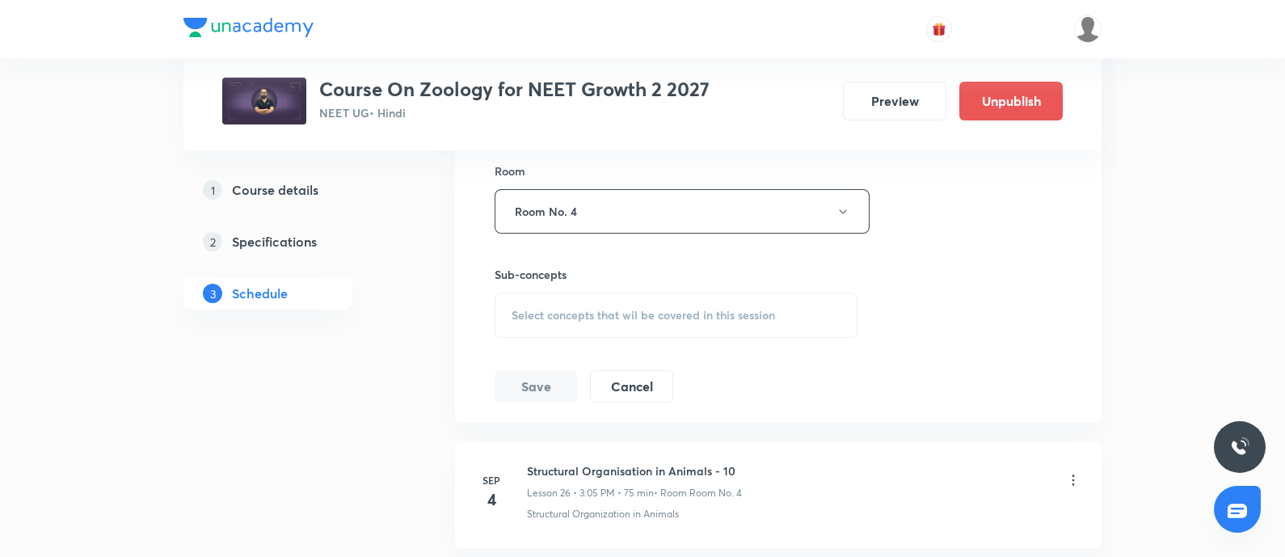
scroll to position [3711, 0]
click at [582, 310] on span "Select concepts that wil be covered in this session" at bounding box center [642, 316] width 263 height 13
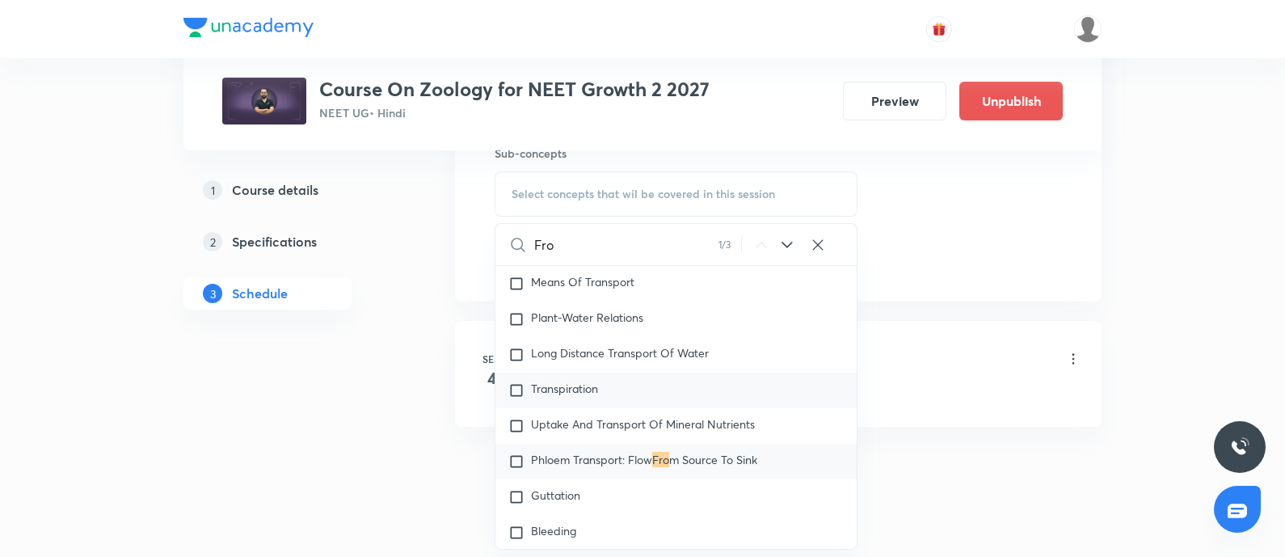
scroll to position [3866, 0]
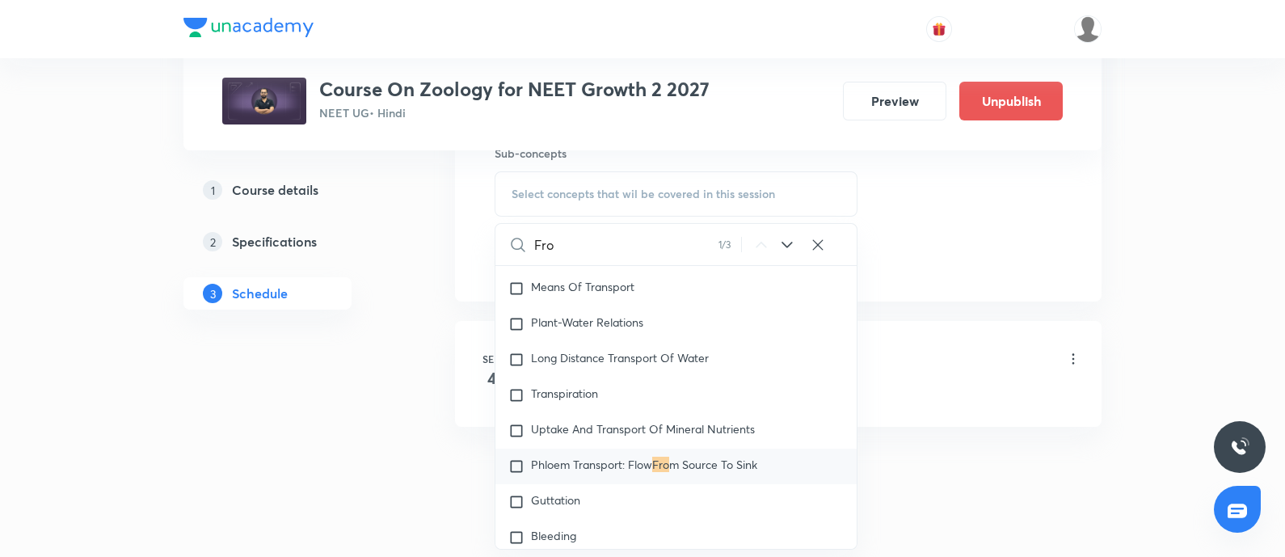
click at [781, 235] on icon at bounding box center [786, 244] width 19 height 19
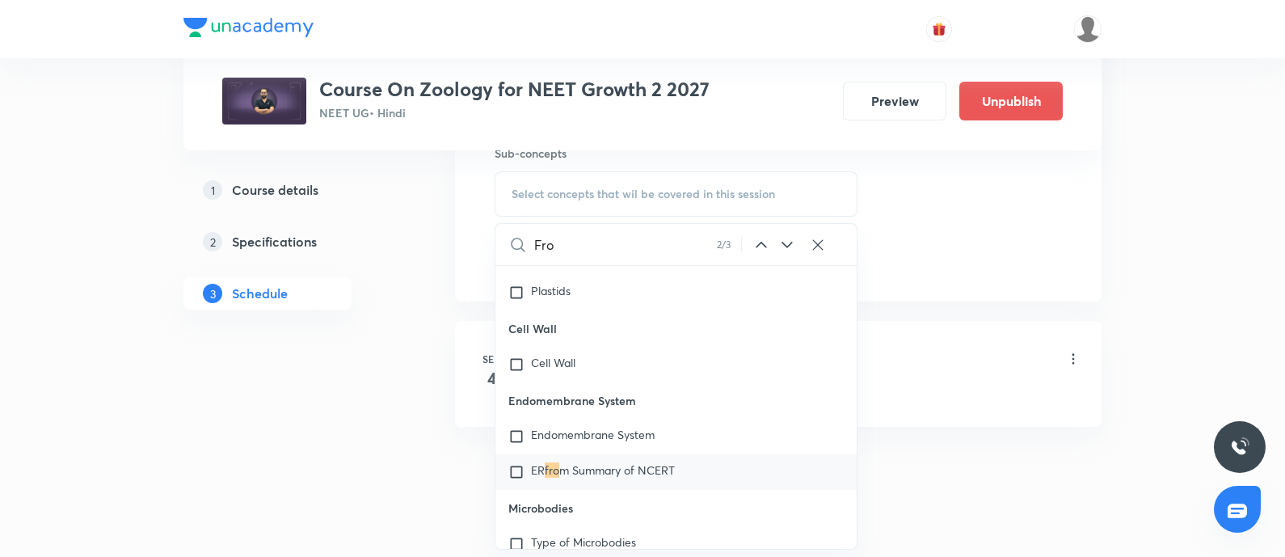
scroll to position [18492, 0]
click at [786, 235] on icon at bounding box center [786, 244] width 19 height 19
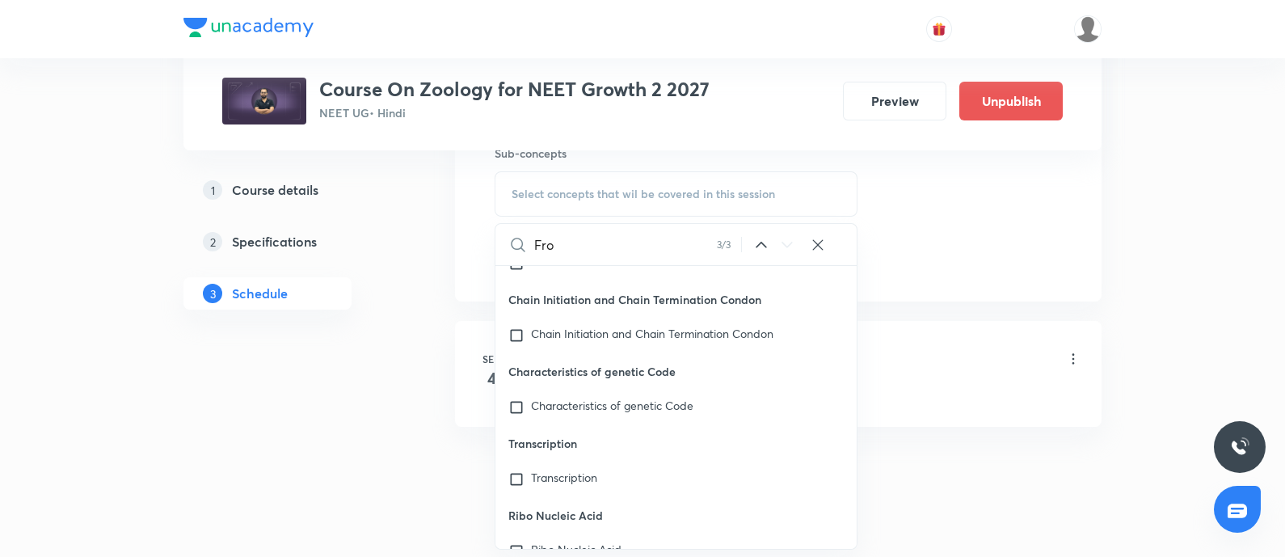
scroll to position [45561, 0]
click at [581, 237] on input "Fro" at bounding box center [625, 244] width 183 height 41
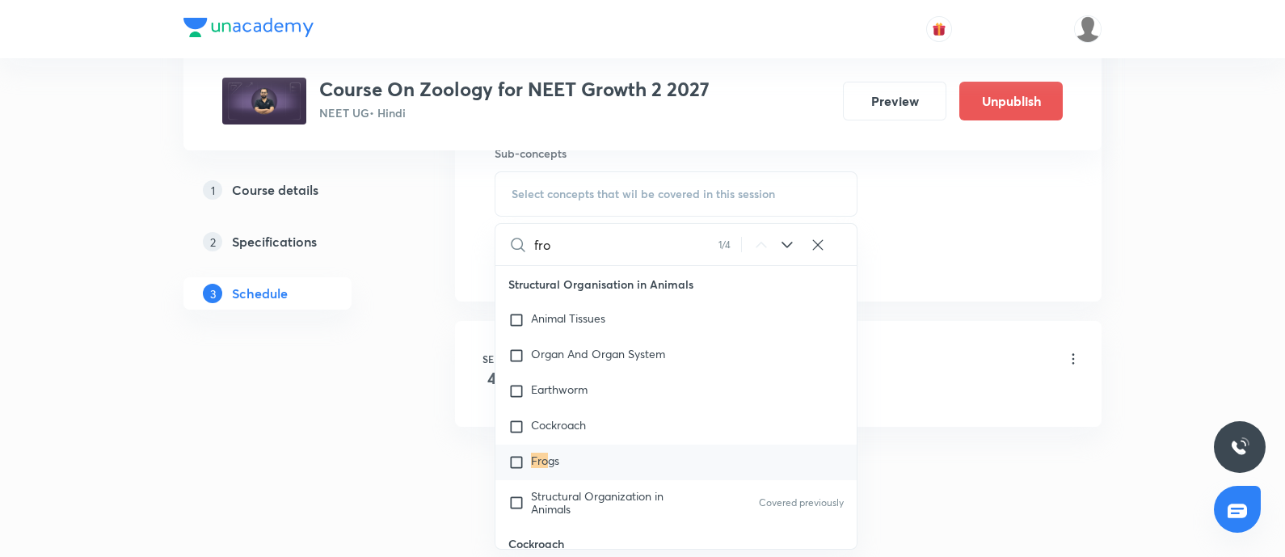
scroll to position [1850, 0]
type input "fro"
click at [520, 463] on input "checkbox" at bounding box center [519, 466] width 23 height 16
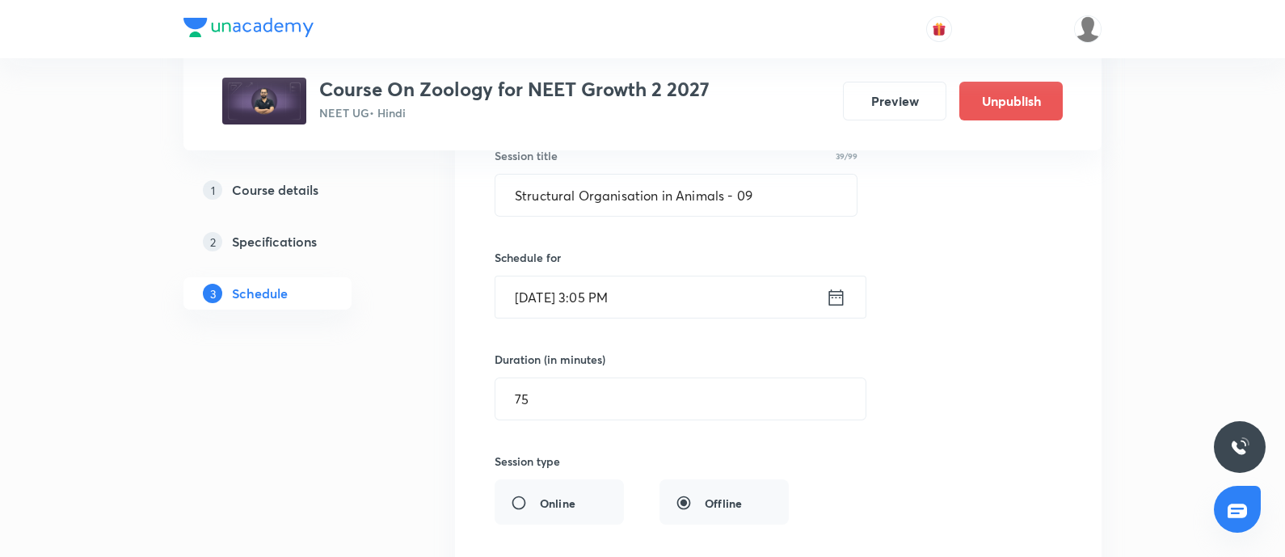
scroll to position [3306, 0]
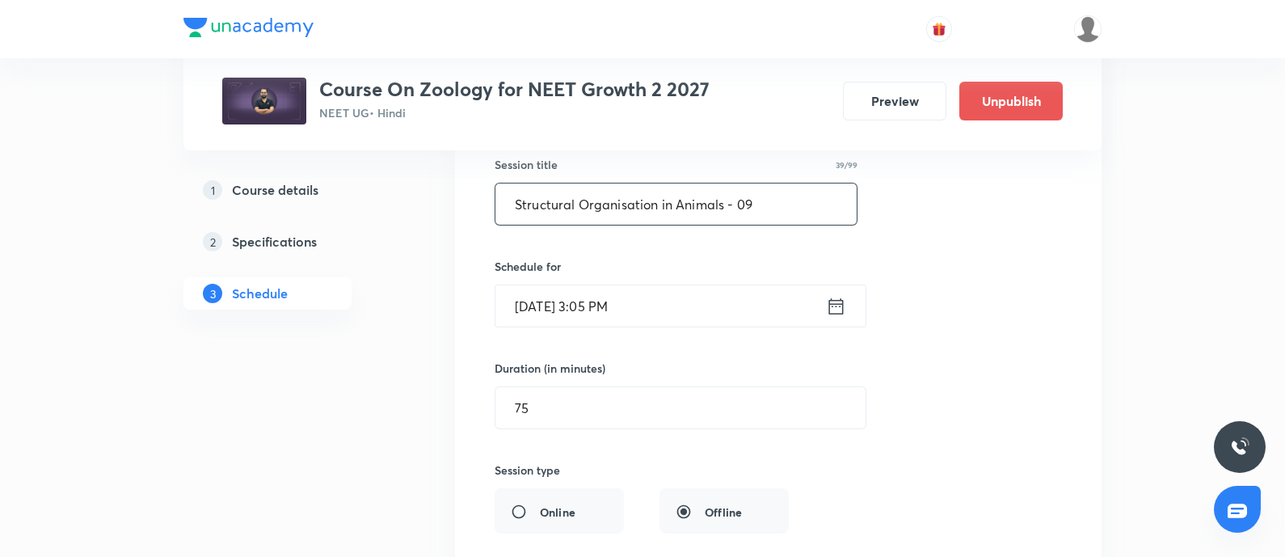
click at [763, 199] on input "Structural Organisation in Animals - 09" at bounding box center [675, 203] width 361 height 41
paste input "Frog"
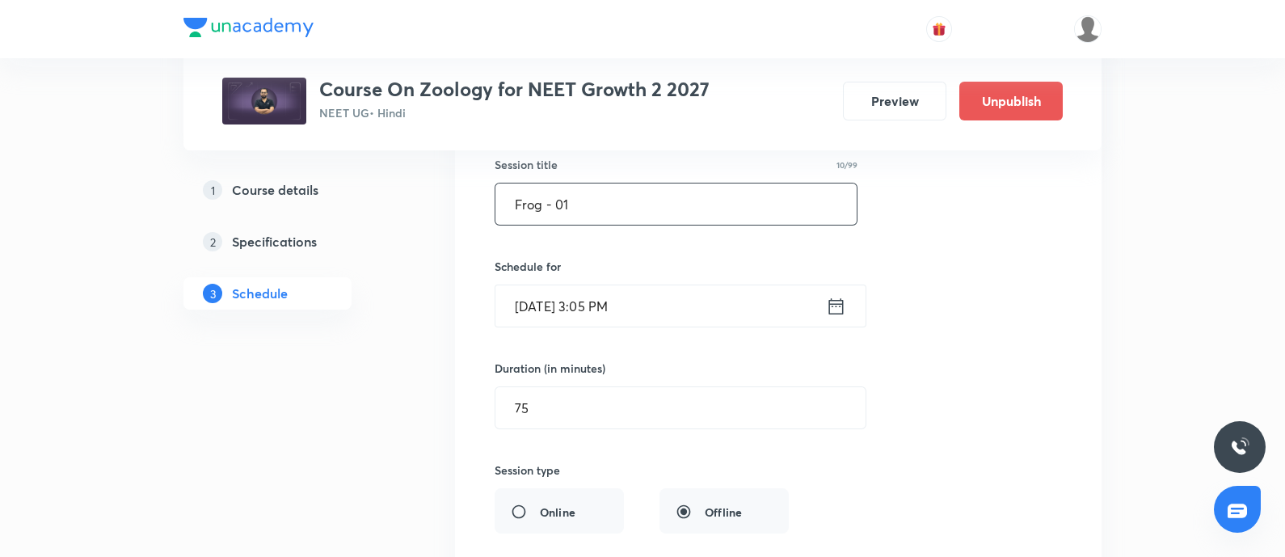
click at [509, 195] on input "Frog - 01" at bounding box center [675, 203] width 361 height 41
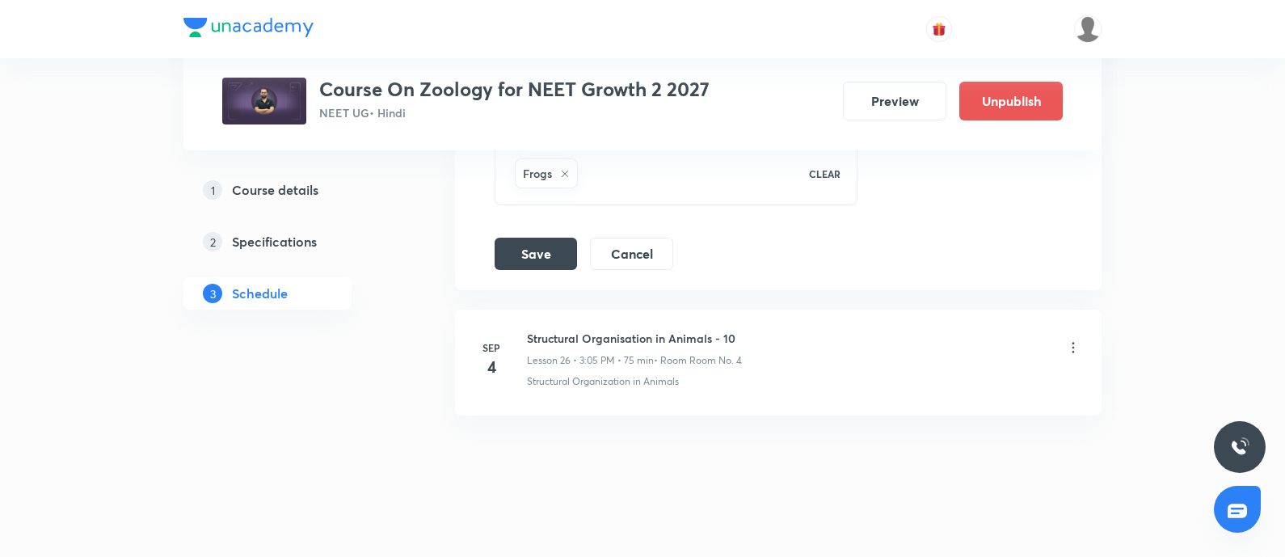
scroll to position [3865, 0]
type input "Frog - 01"
click at [541, 246] on button "Save" at bounding box center [536, 251] width 82 height 32
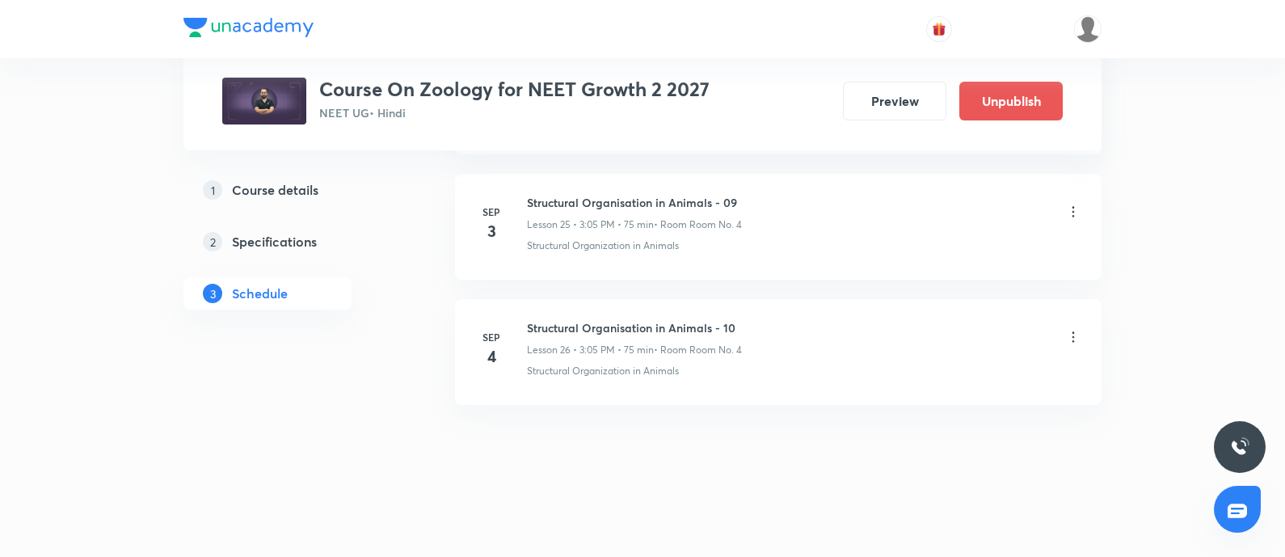
scroll to position [3245, 0]
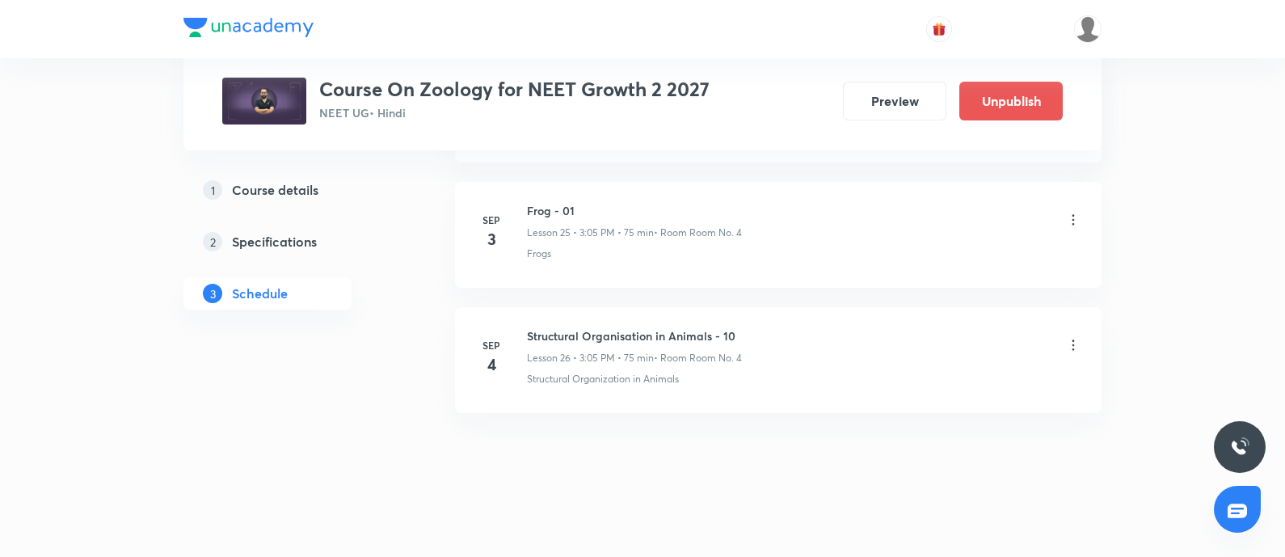
click at [1071, 337] on icon at bounding box center [1073, 345] width 16 height 16
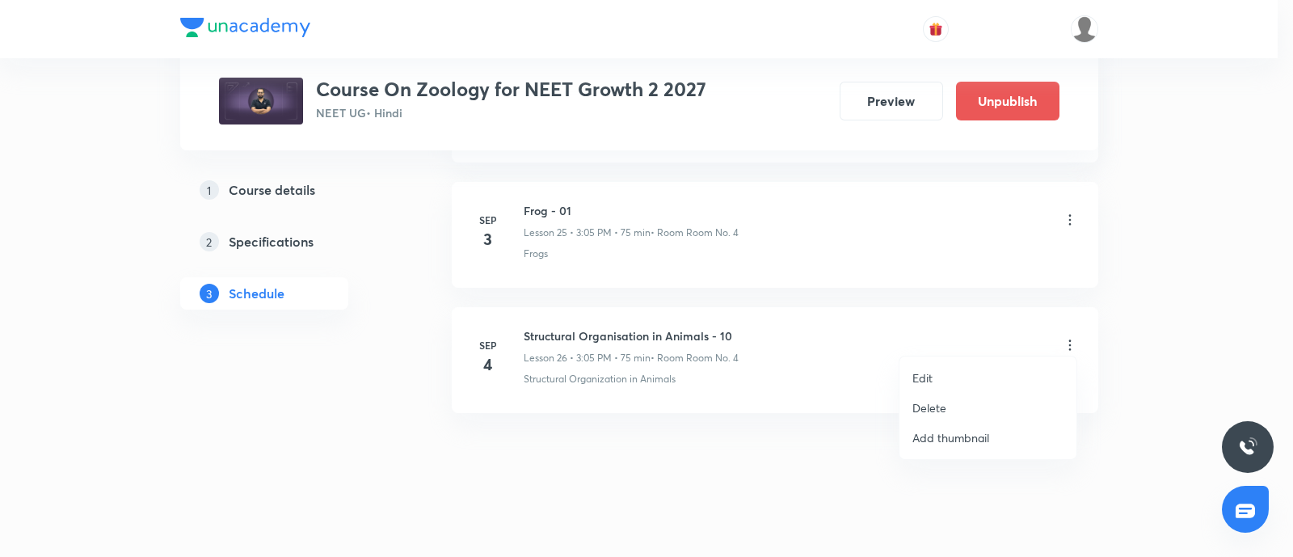
click at [945, 377] on li "Edit" at bounding box center [987, 378] width 177 height 30
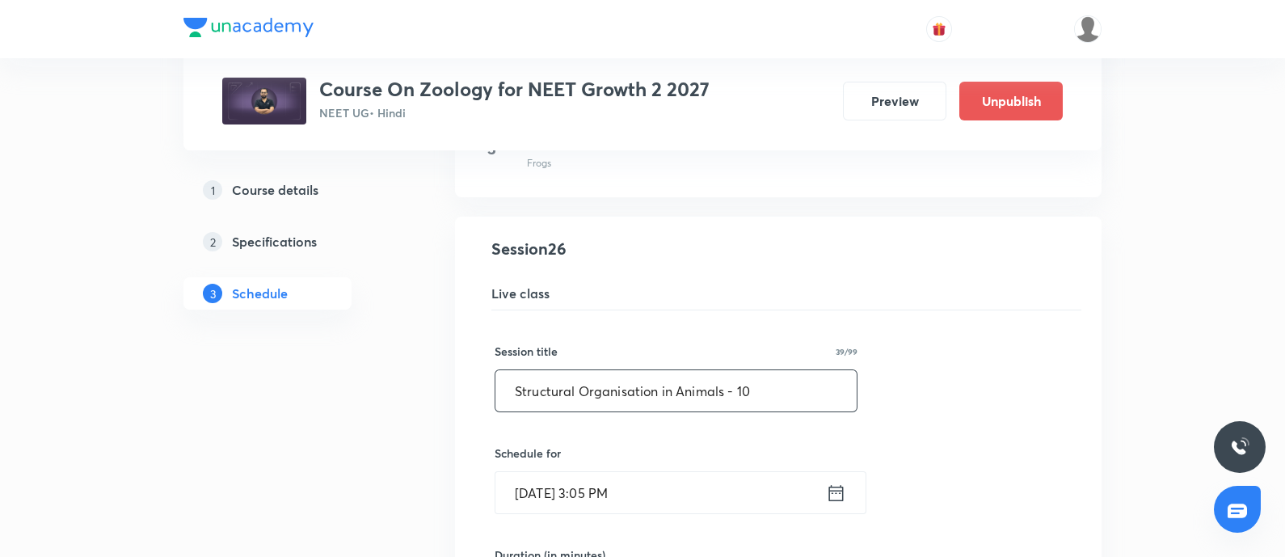
click at [779, 399] on input "Structural Organisation in Animals - 10" at bounding box center [675, 390] width 361 height 41
paste input "Frog - 01"
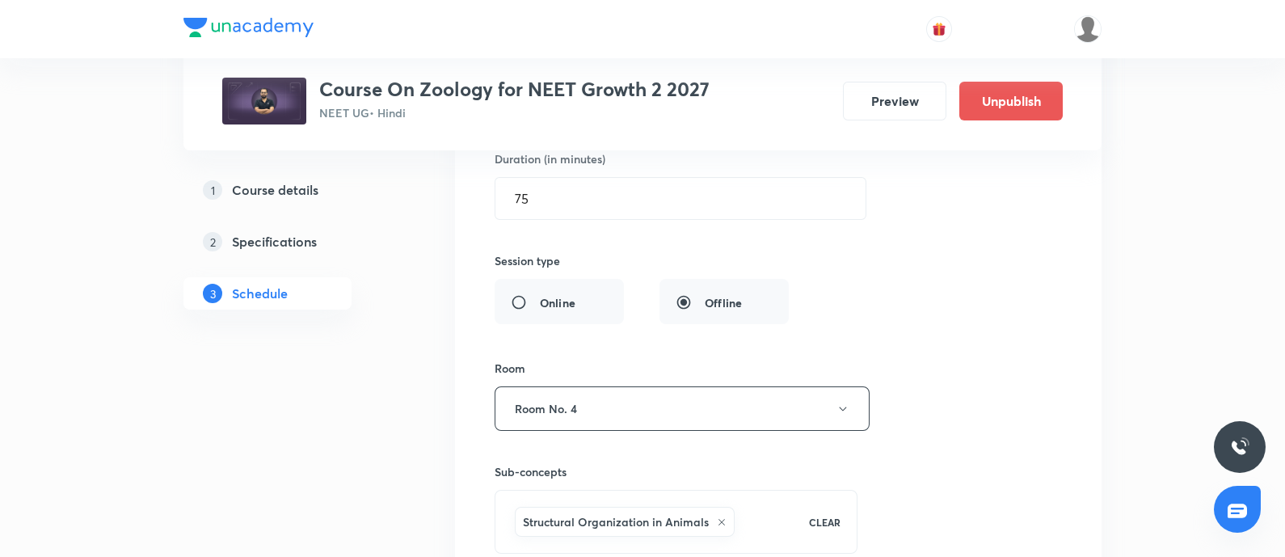
scroll to position [3643, 0]
type input "Frog - 02"
click at [717, 516] on icon at bounding box center [722, 521] width 10 height 10
click at [634, 507] on span "Select concepts that wil be covered in this session" at bounding box center [642, 510] width 263 height 13
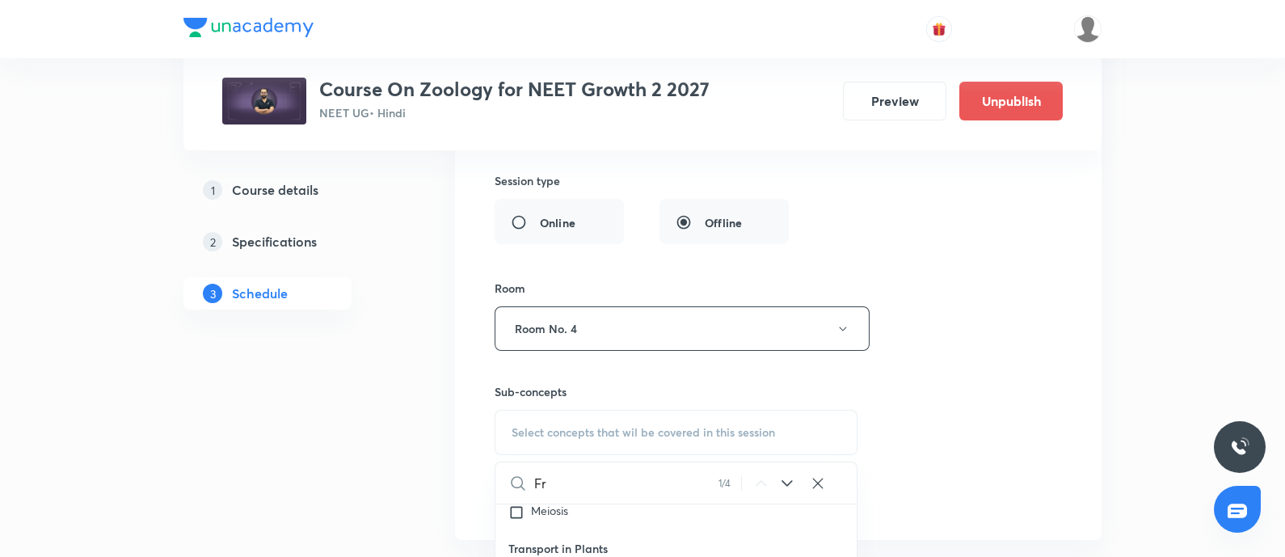
scroll to position [3866, 0]
type input "F"
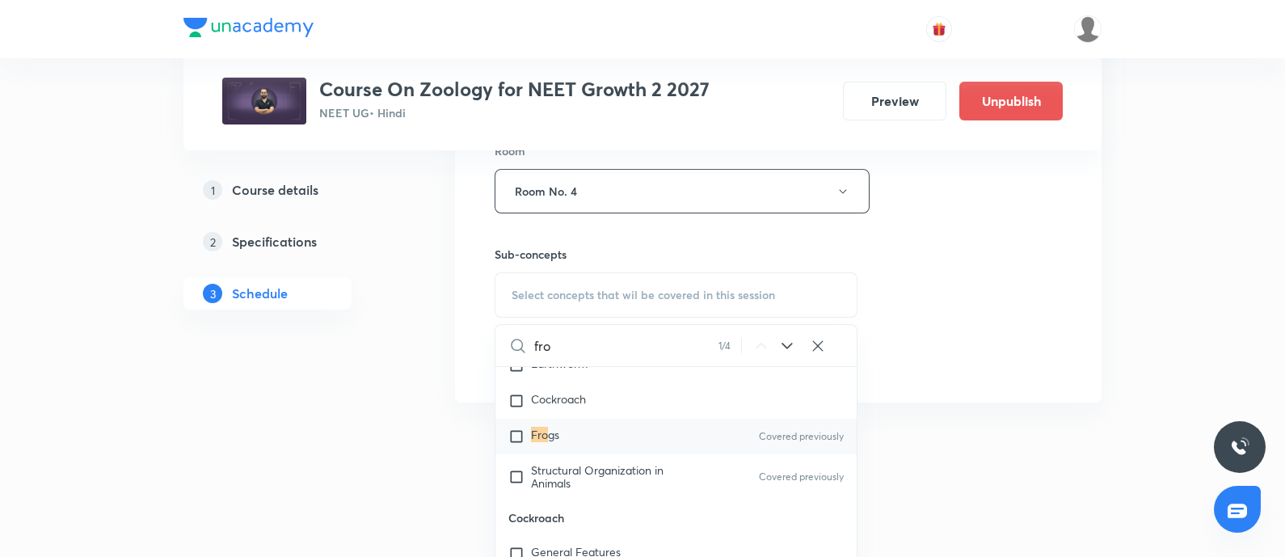
scroll to position [3943, 0]
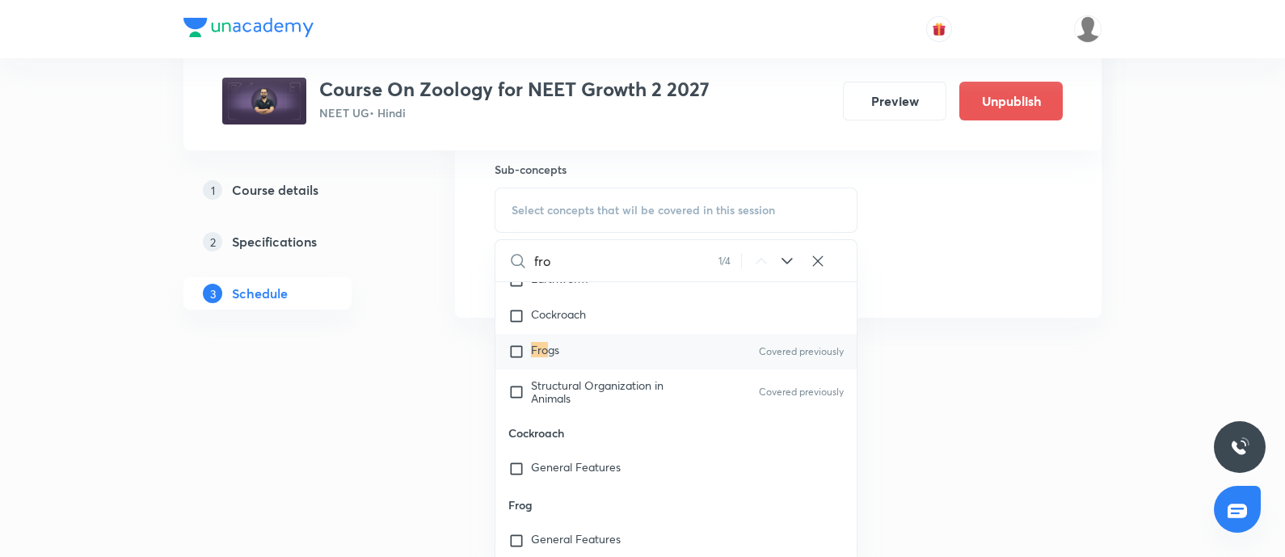
type input "fro"
drag, startPoint x: 509, startPoint y: 500, endPoint x: 560, endPoint y: 509, distance: 51.7
click at [560, 509] on p "Frog" at bounding box center [675, 504] width 361 height 36
copy p "Frog"
click at [520, 544] on input "checkbox" at bounding box center [519, 540] width 23 height 16
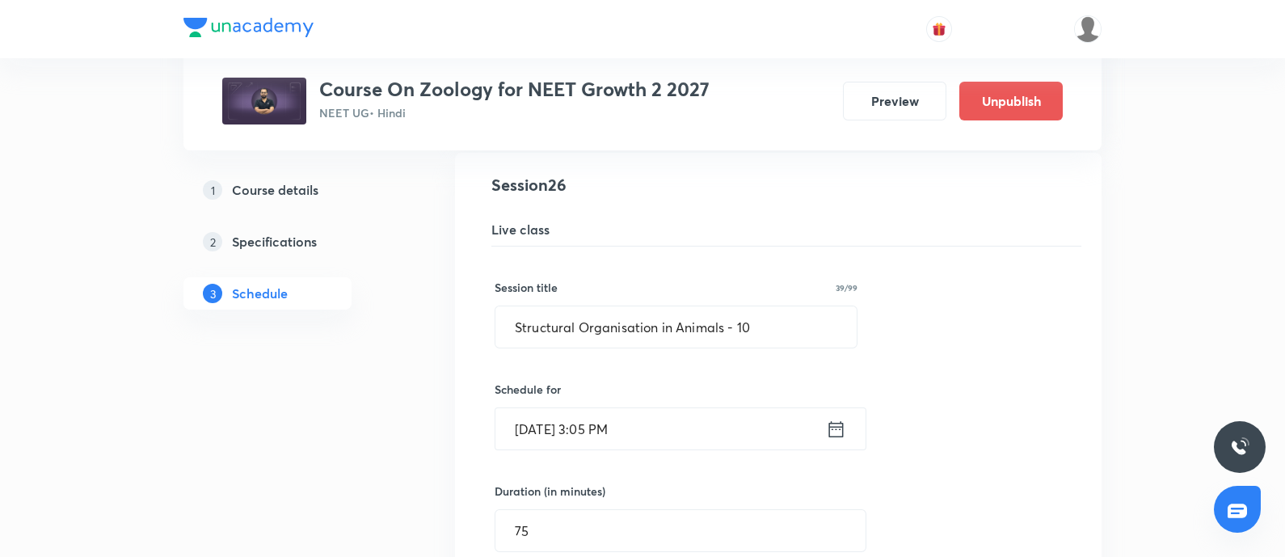
scroll to position [3306, 0]
click at [771, 326] on input "Structural Organisation in Animals - 10" at bounding box center [675, 329] width 361 height 41
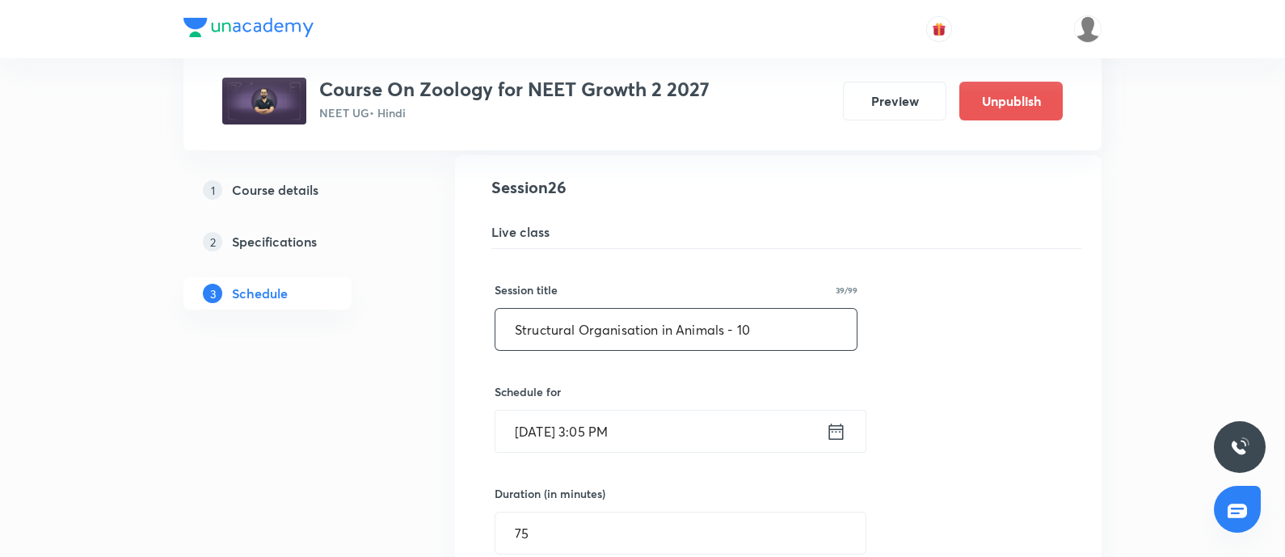
paste input "Frog"
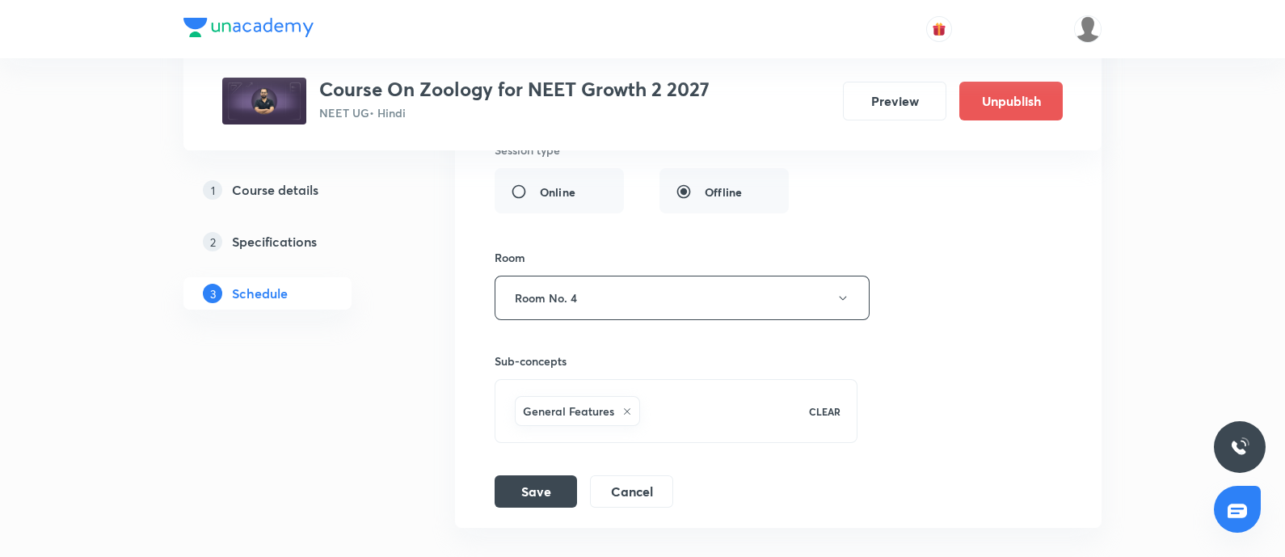
scroll to position [3865, 0]
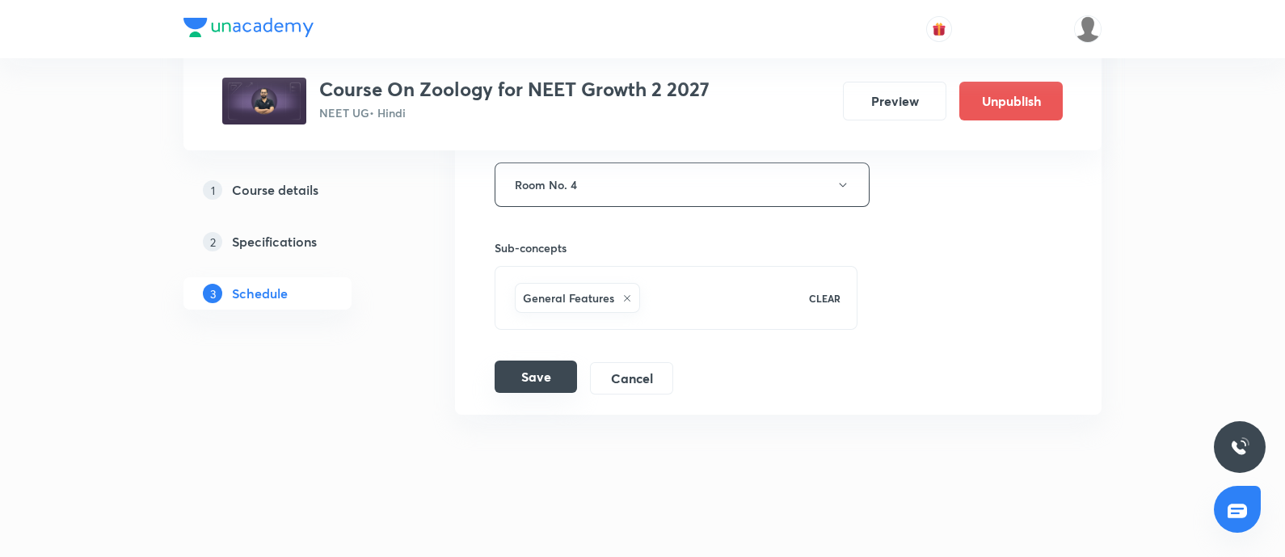
type input "Frog - 02"
click at [540, 373] on button "Save" at bounding box center [536, 376] width 82 height 32
